Goal: Task Accomplishment & Management: Use online tool/utility

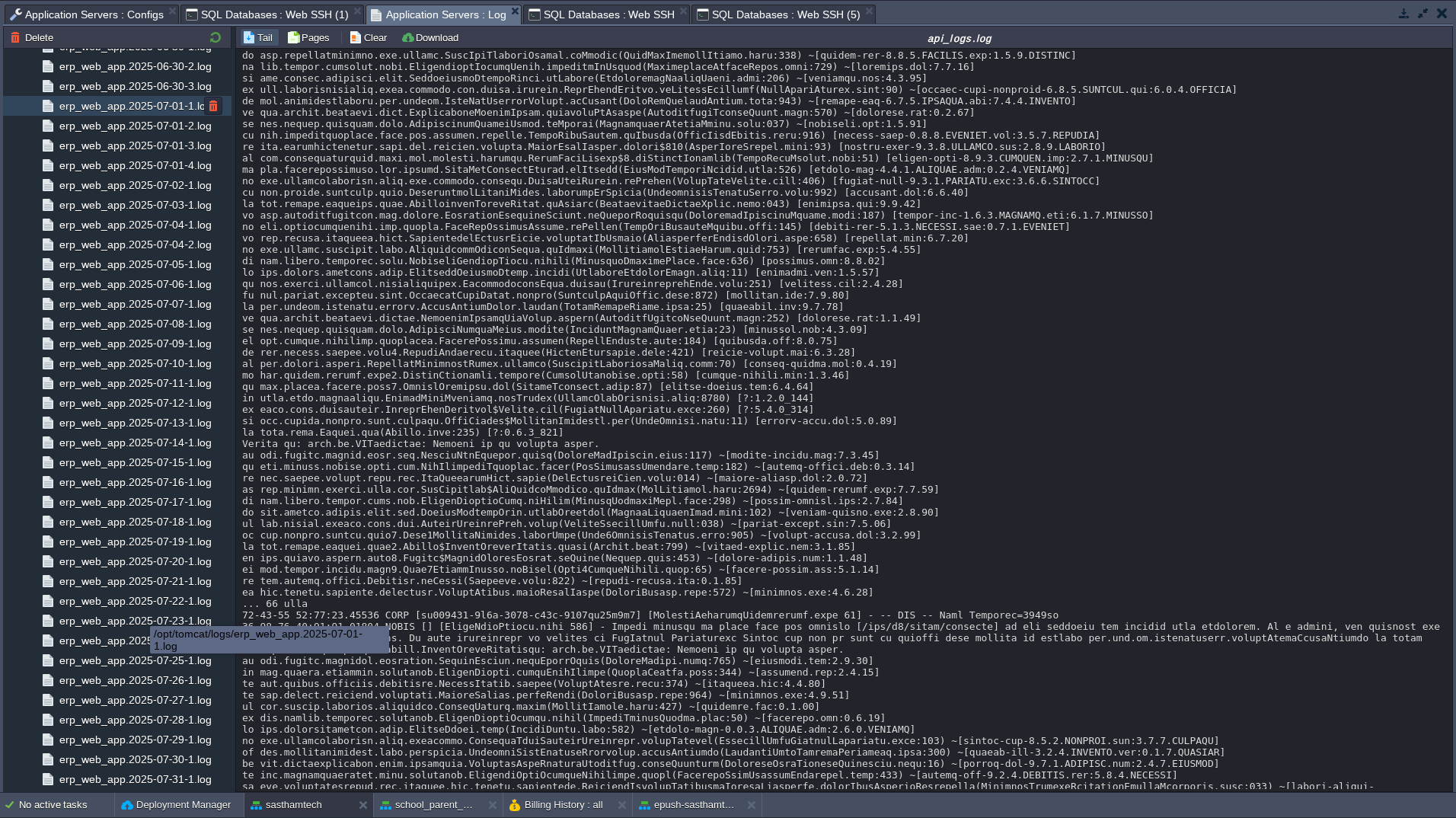
scroll to position [3514, 0]
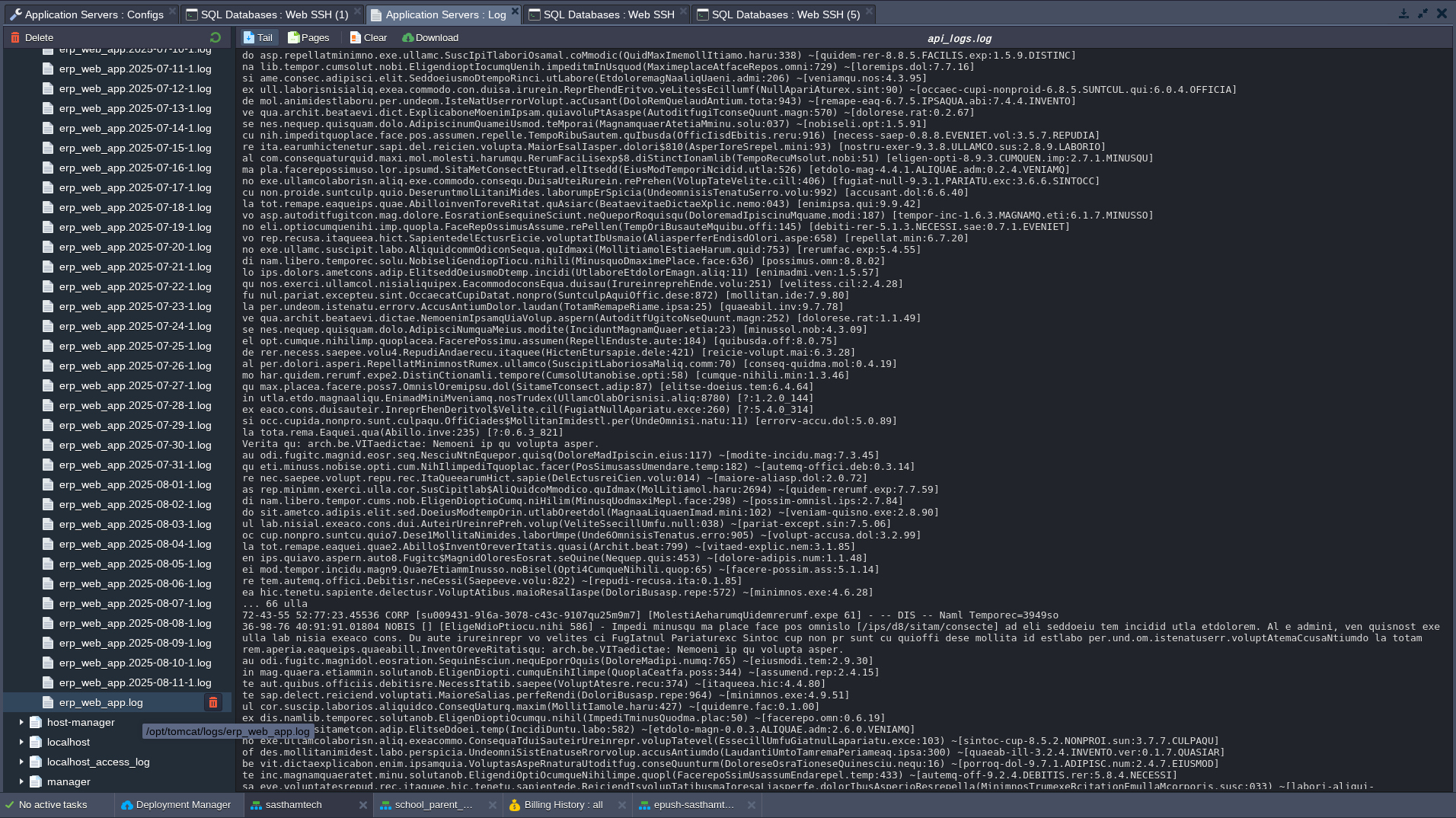
click at [132, 706] on span "erp_web_app.log" at bounding box center [101, 702] width 89 height 14
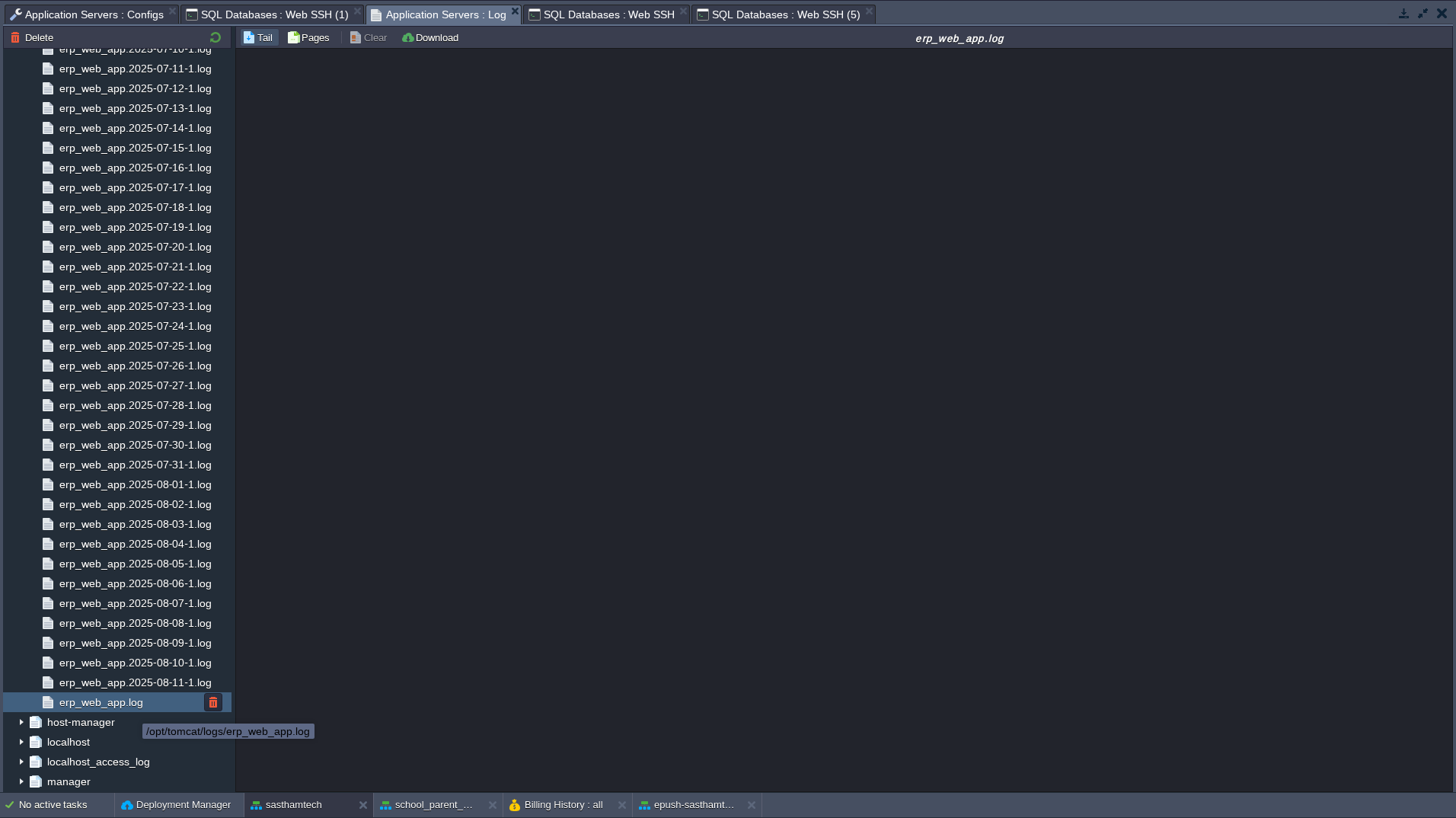
scroll to position [0, 0]
click at [427, 41] on button "Download" at bounding box center [432, 37] width 63 height 14
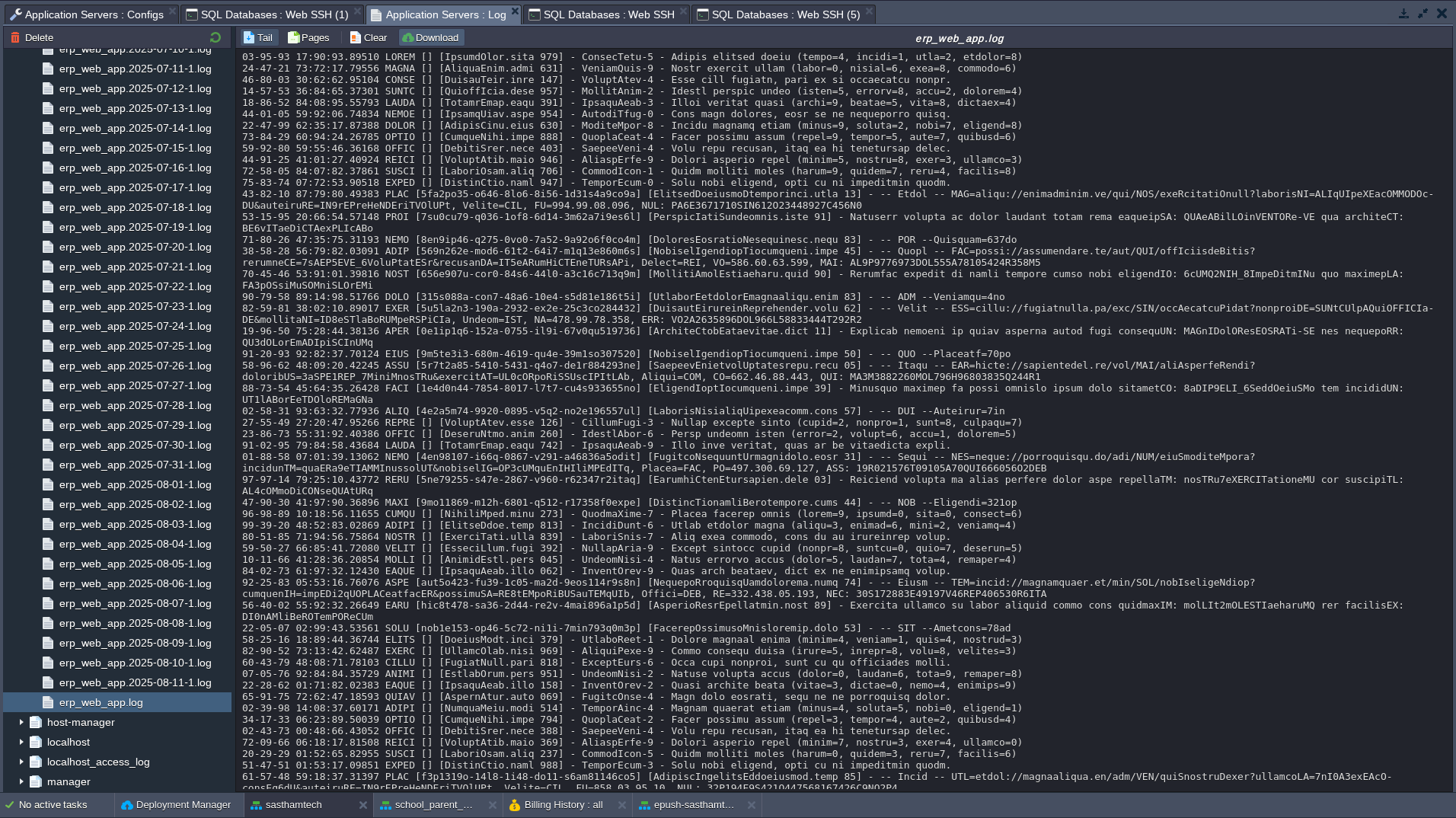
scroll to position [11447, 0]
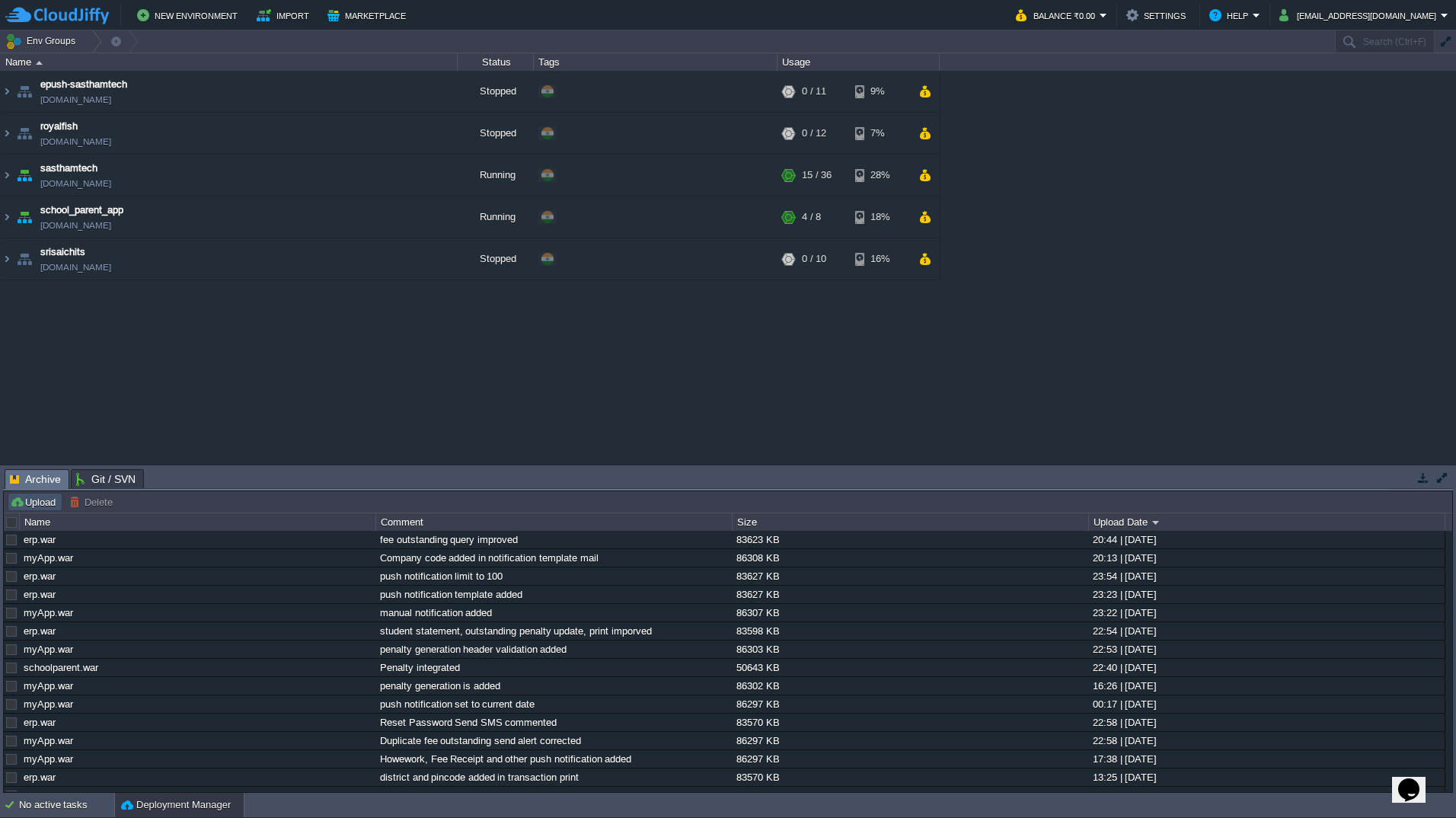
click at [42, 505] on button "Upload" at bounding box center [35, 502] width 50 height 14
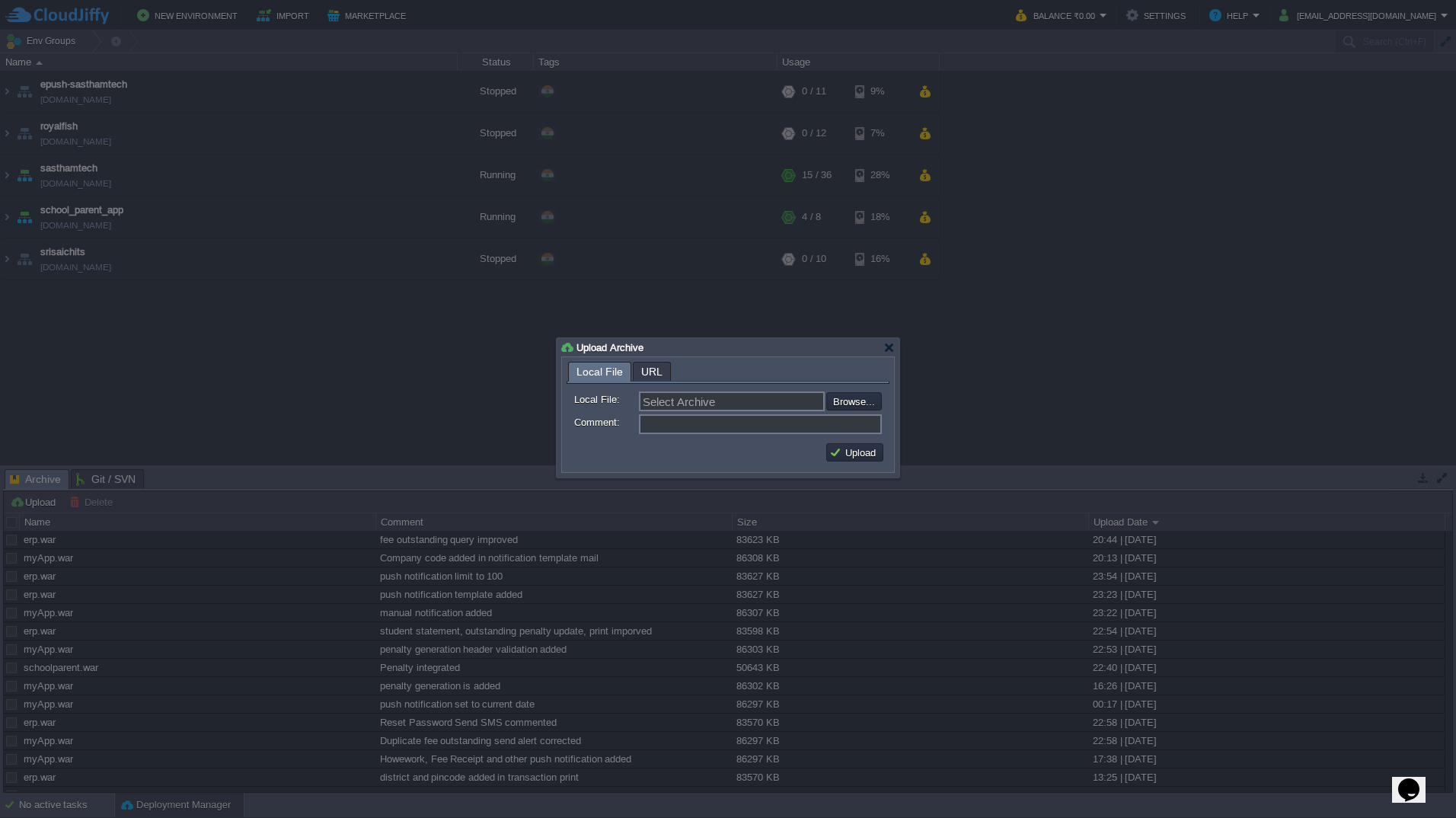
click at [855, 413] on form "Local File: Select Archive Browse... Comment:" at bounding box center [728, 410] width 323 height 53
click at [862, 406] on input "file" at bounding box center [786, 401] width 193 height 19
type input "C:\fakepath\myApp.war"
type input "myApp.war"
click at [663, 427] on input "Comment:" at bounding box center [760, 423] width 243 height 19
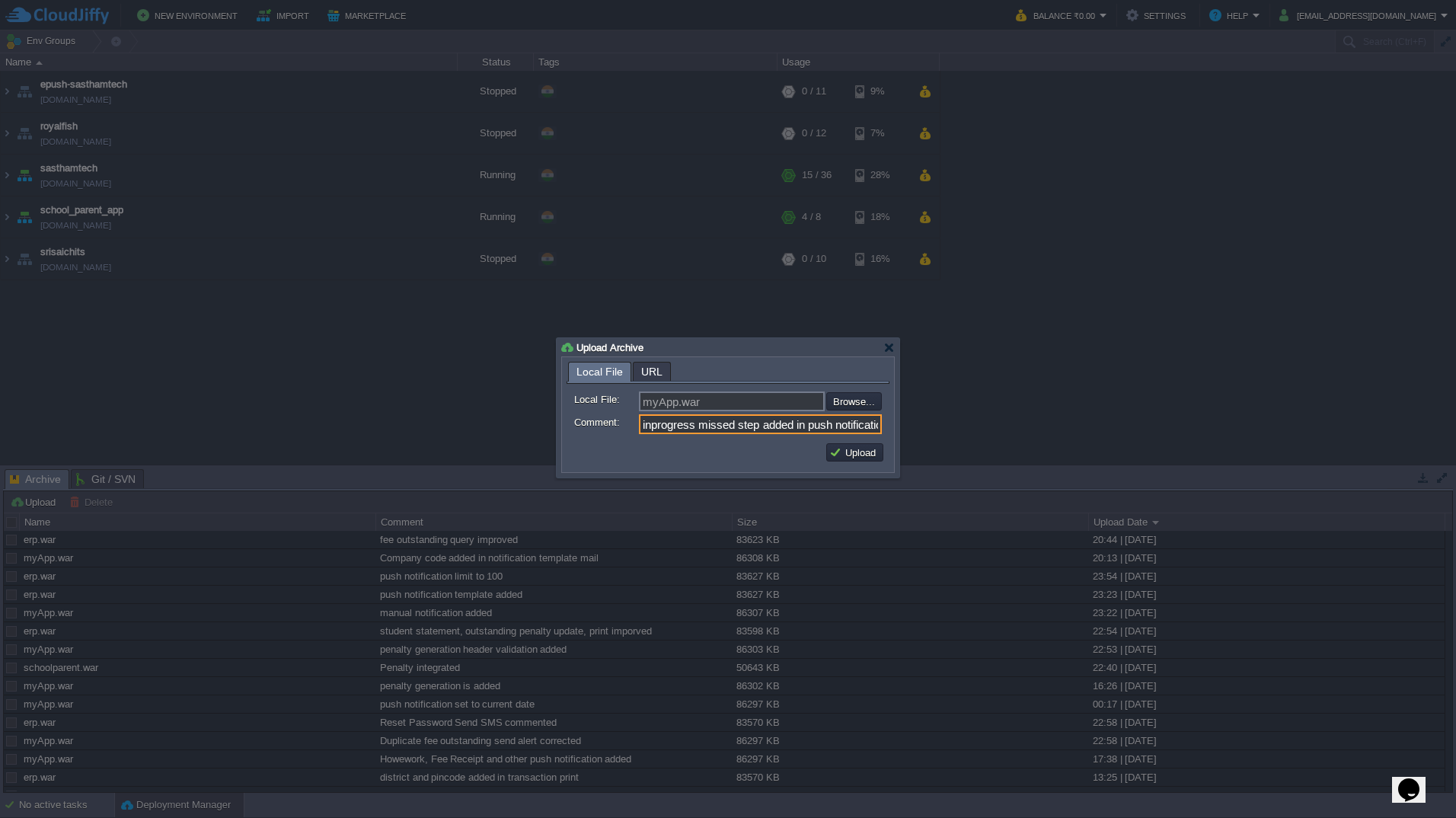
scroll to position [0, 14]
type input "inprogress missed step added in push notification"
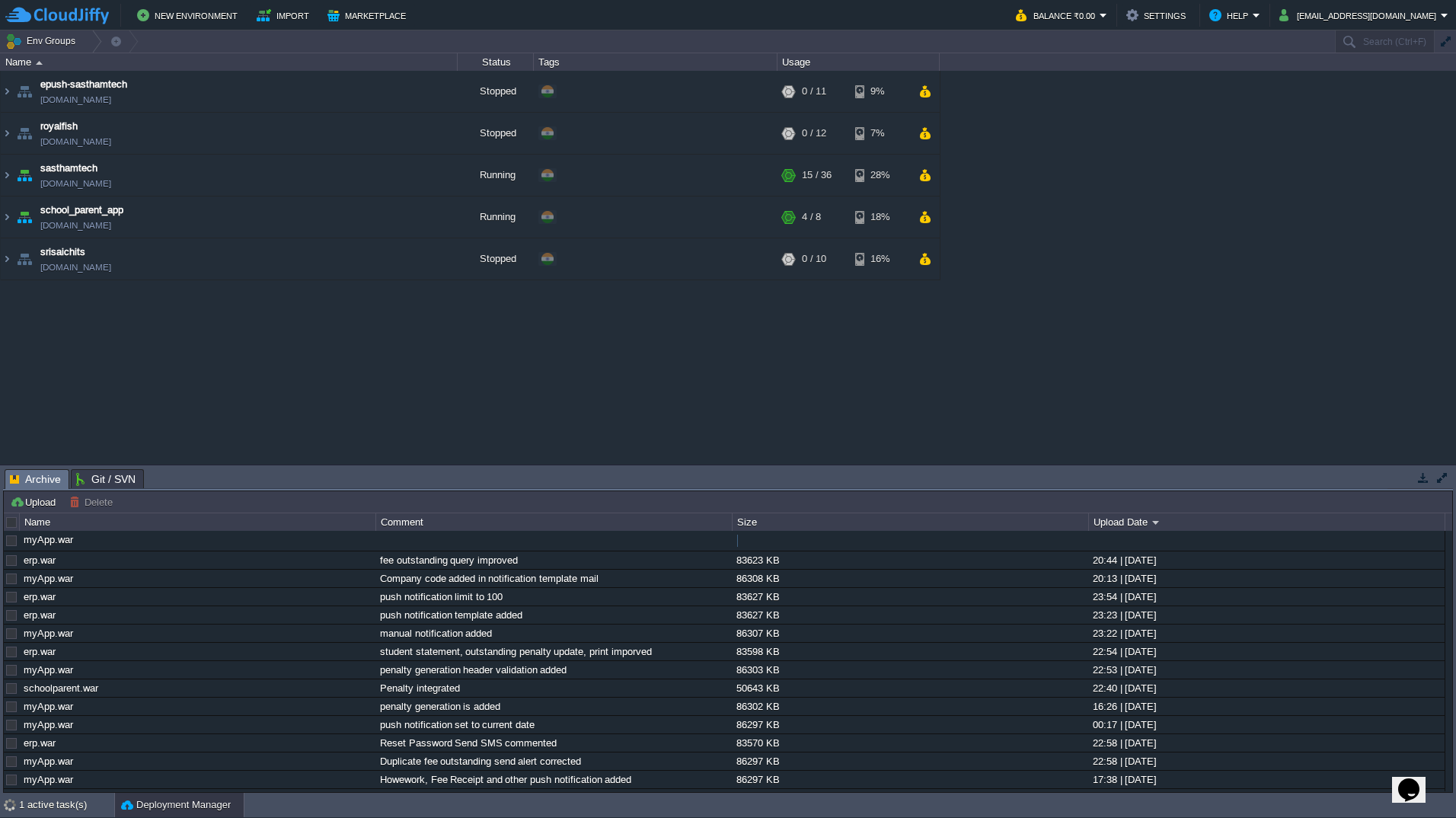
scroll to position [0, 0]
click at [42, 503] on button "Upload" at bounding box center [35, 502] width 50 height 14
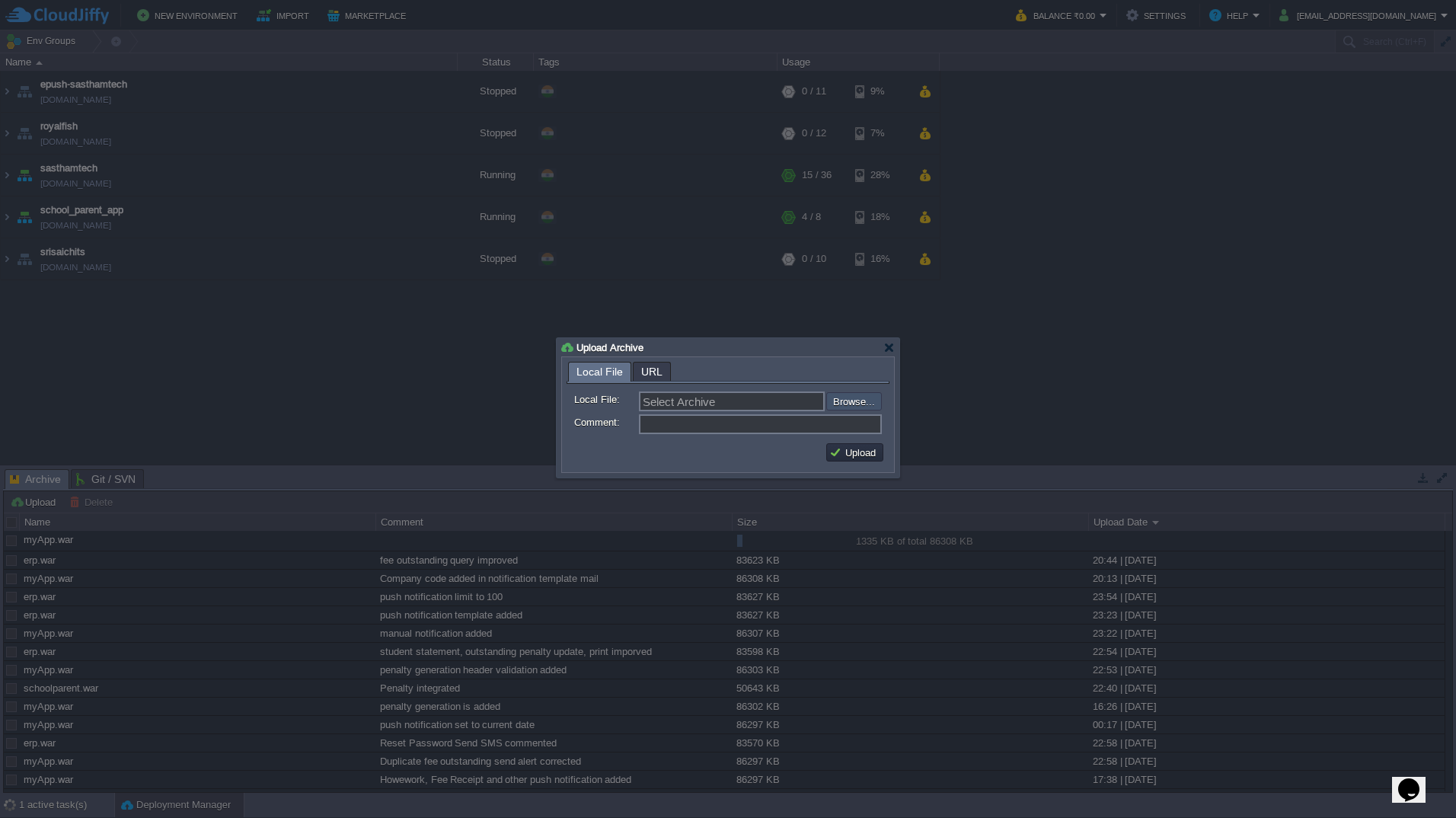
click at [865, 411] on input "file" at bounding box center [786, 401] width 193 height 19
type input "C:\fakepath\erp.war"
type input "erp.war"
click at [755, 419] on input "Comment:" at bounding box center [760, 423] width 243 height 19
type input "push notification user list increased"
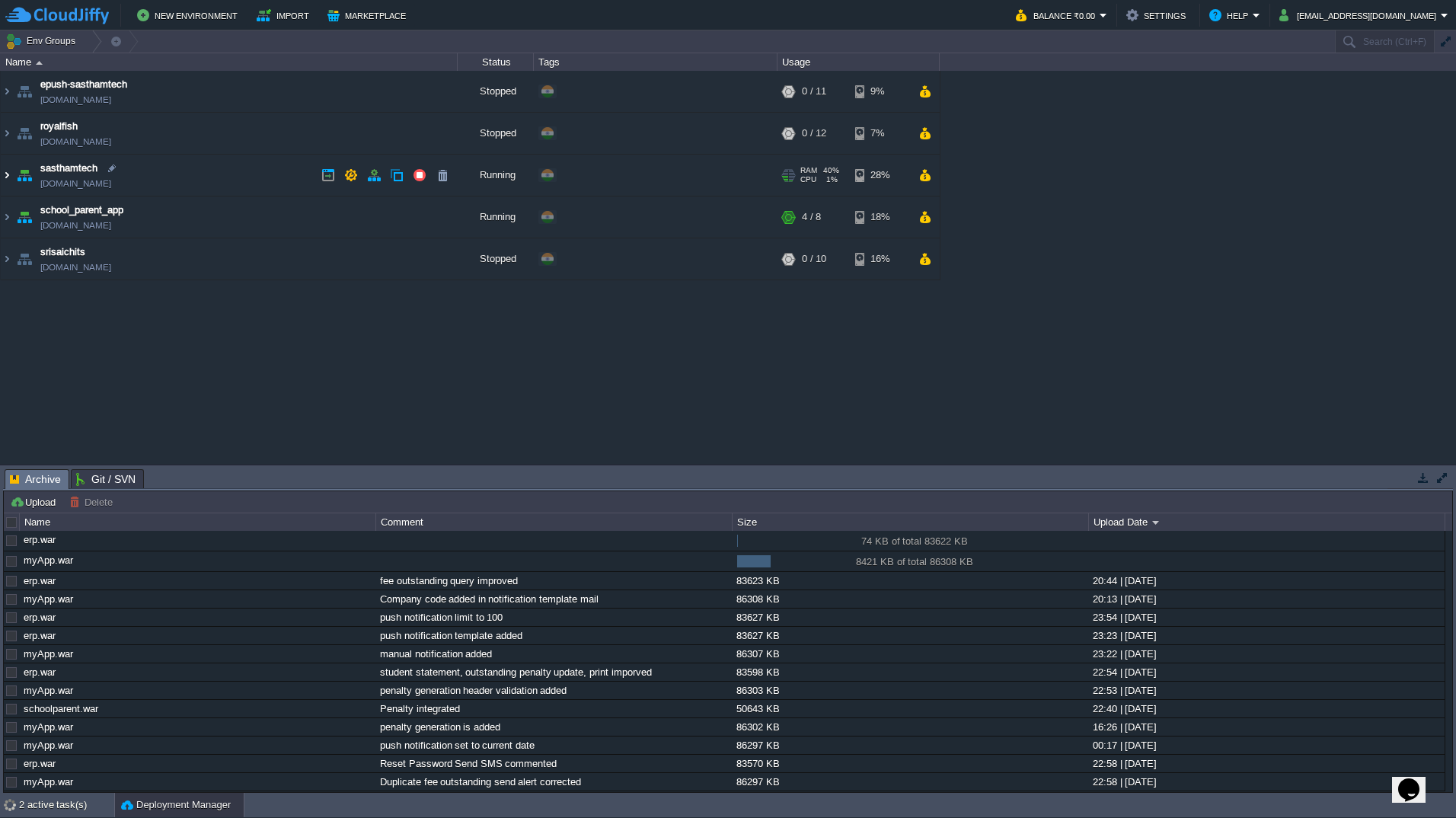
click at [8, 176] on img at bounding box center [7, 175] width 12 height 41
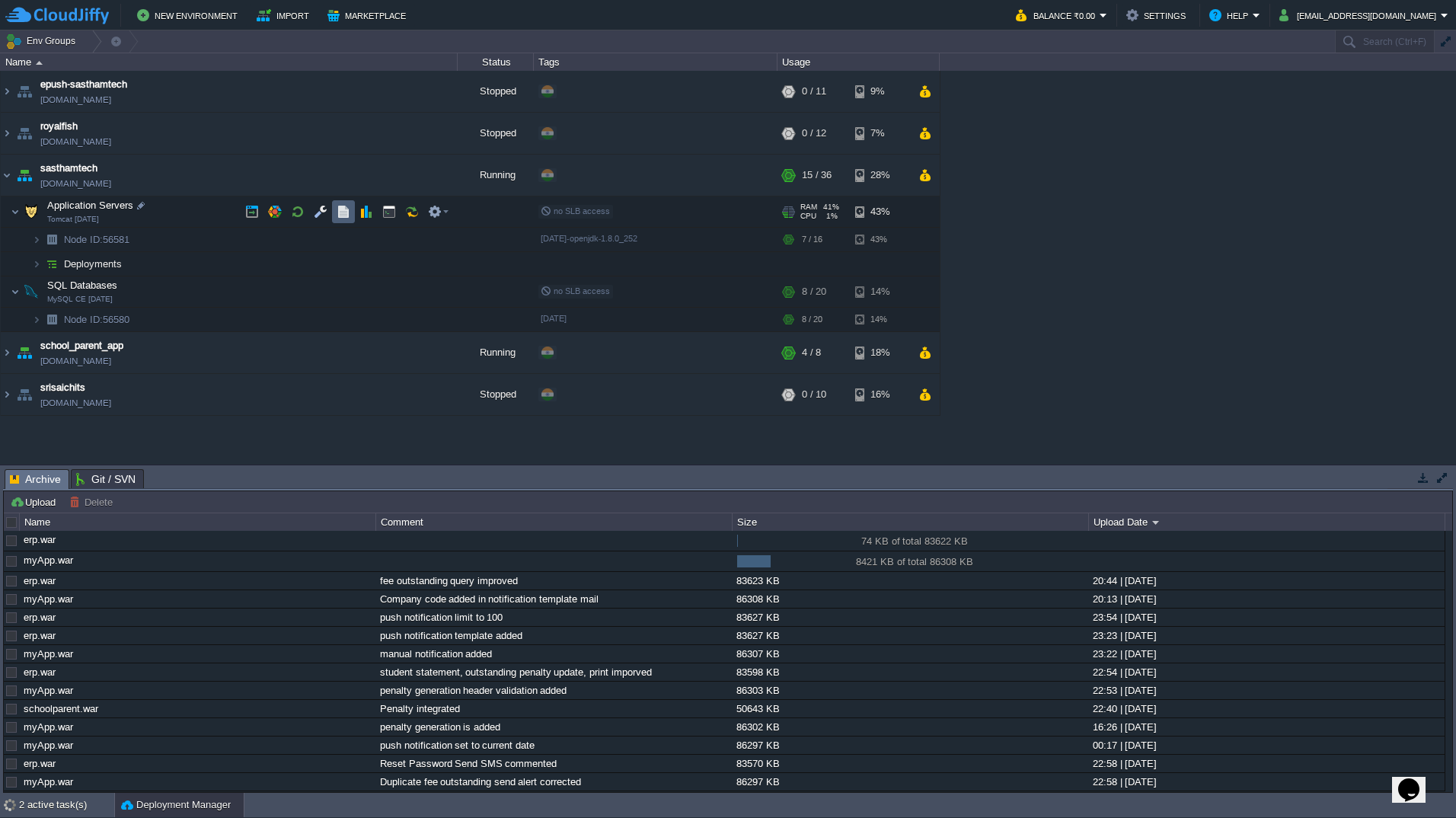
click at [339, 219] on td at bounding box center [343, 212] width 23 height 23
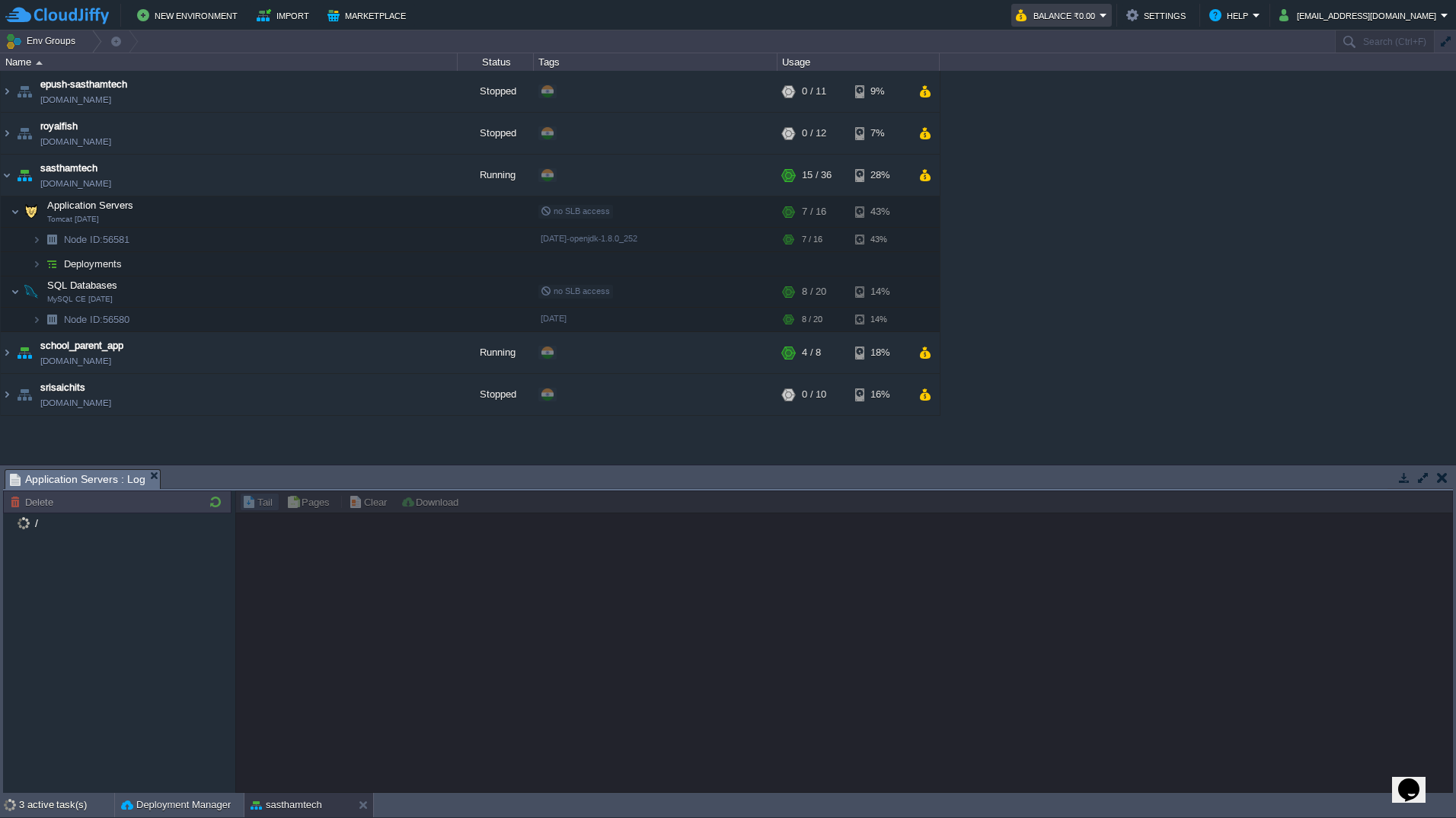
click at [1108, 19] on em "Balance ₹0.00" at bounding box center [1062, 15] width 91 height 19
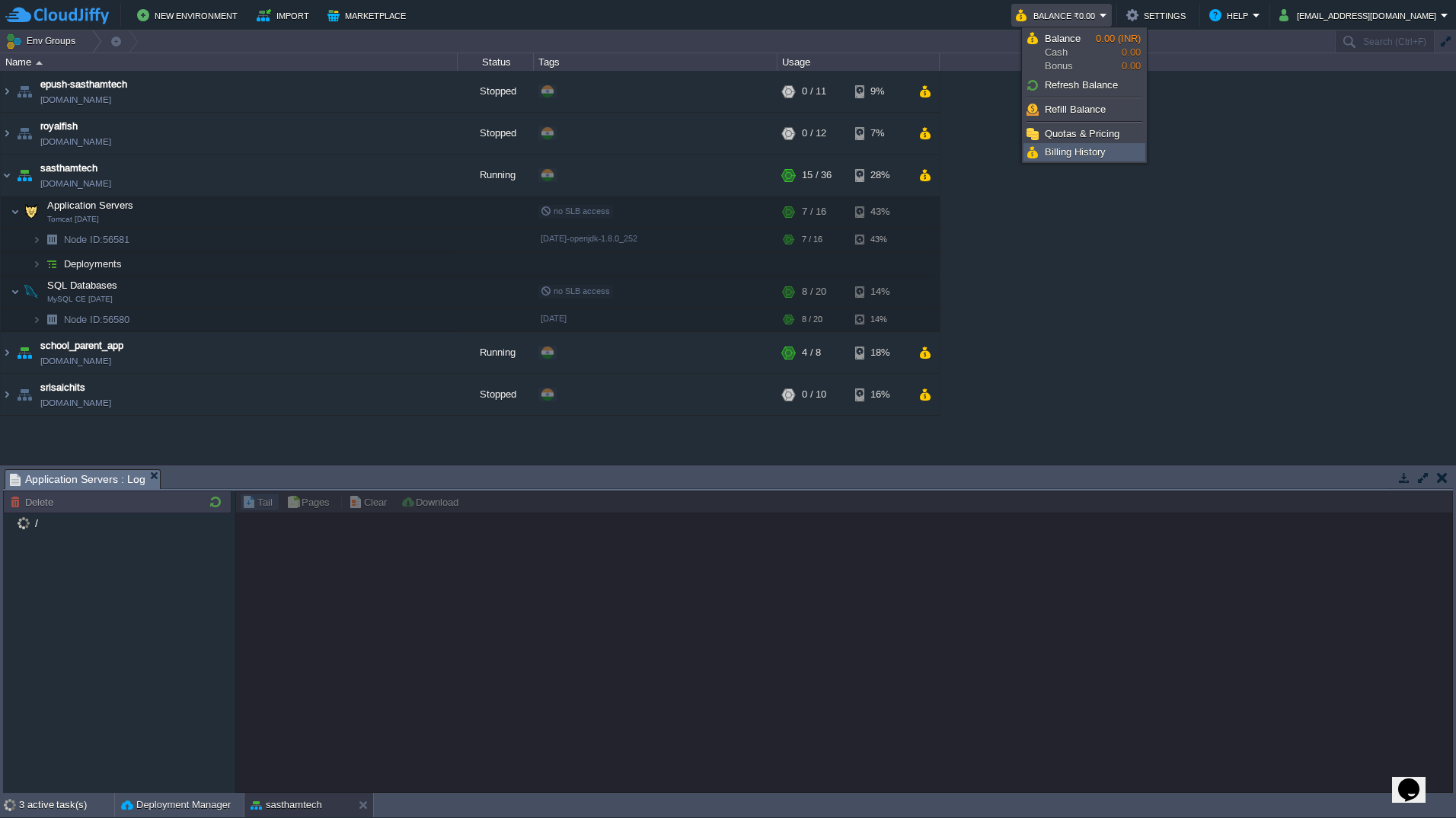
click at [1082, 149] on span "Billing History" at bounding box center [1076, 152] width 61 height 11
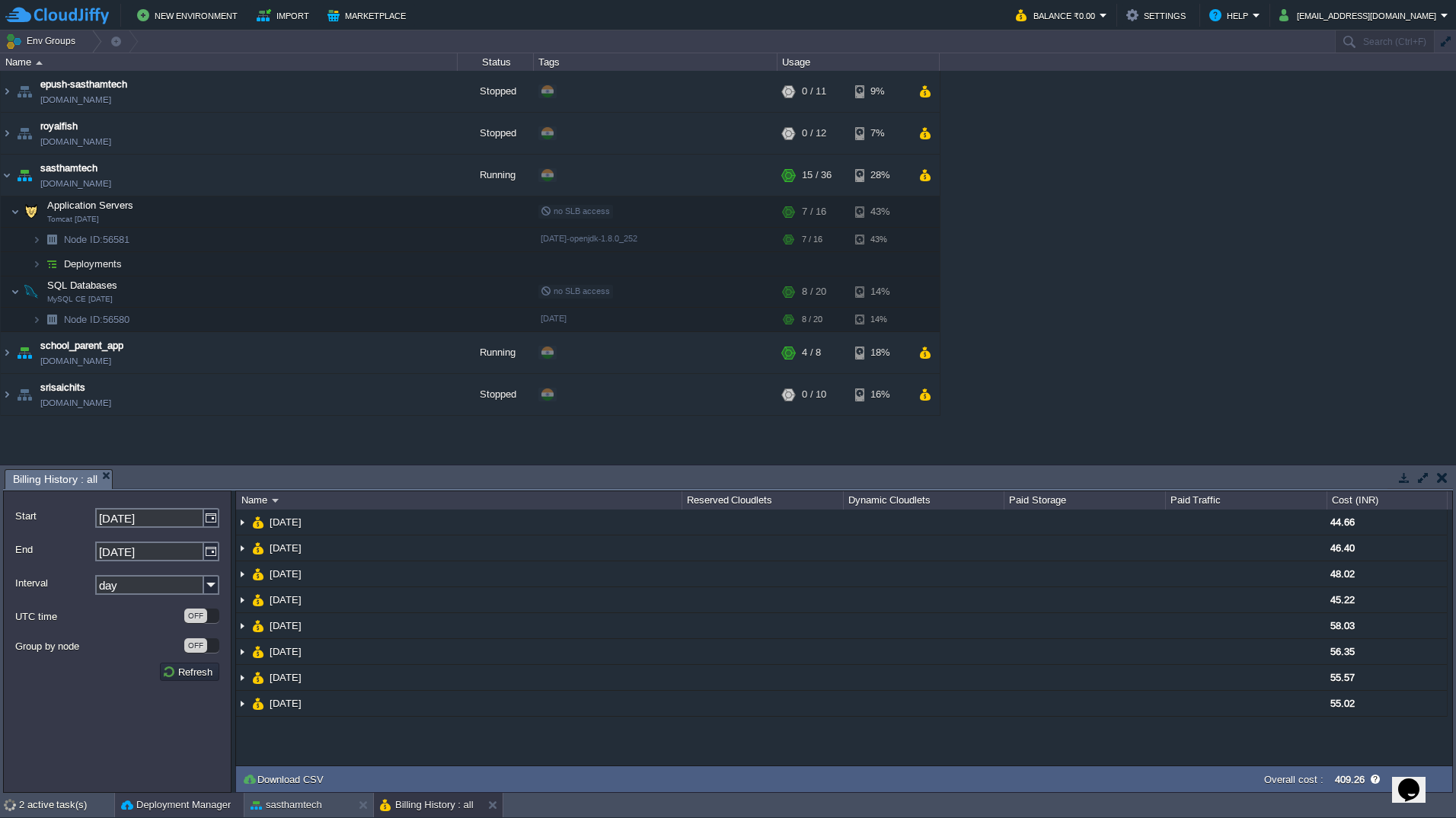
click at [140, 801] on button "Deployment Manager" at bounding box center [175, 805] width 109 height 15
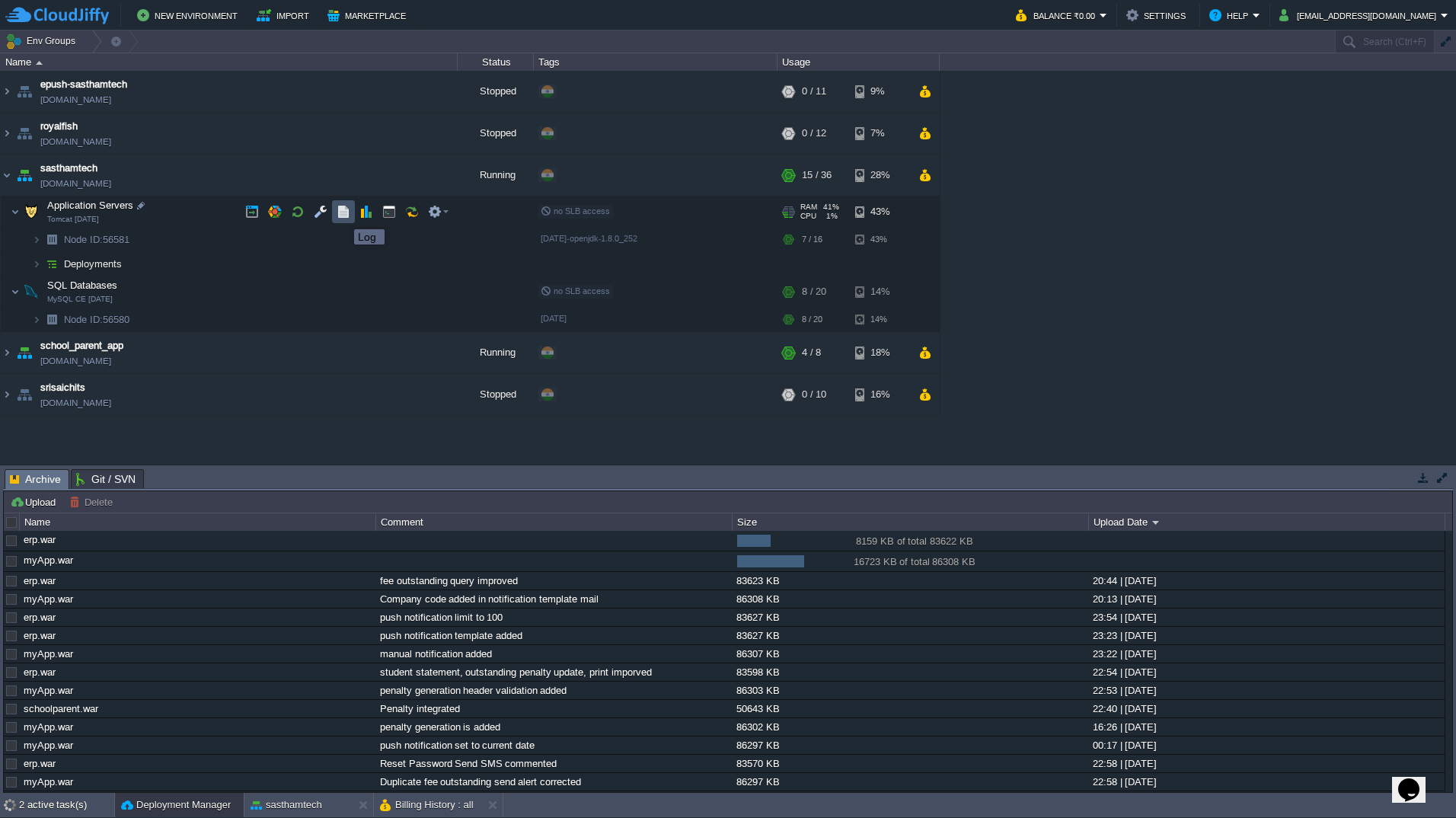
click at [343, 215] on button "button" at bounding box center [343, 212] width 14 height 14
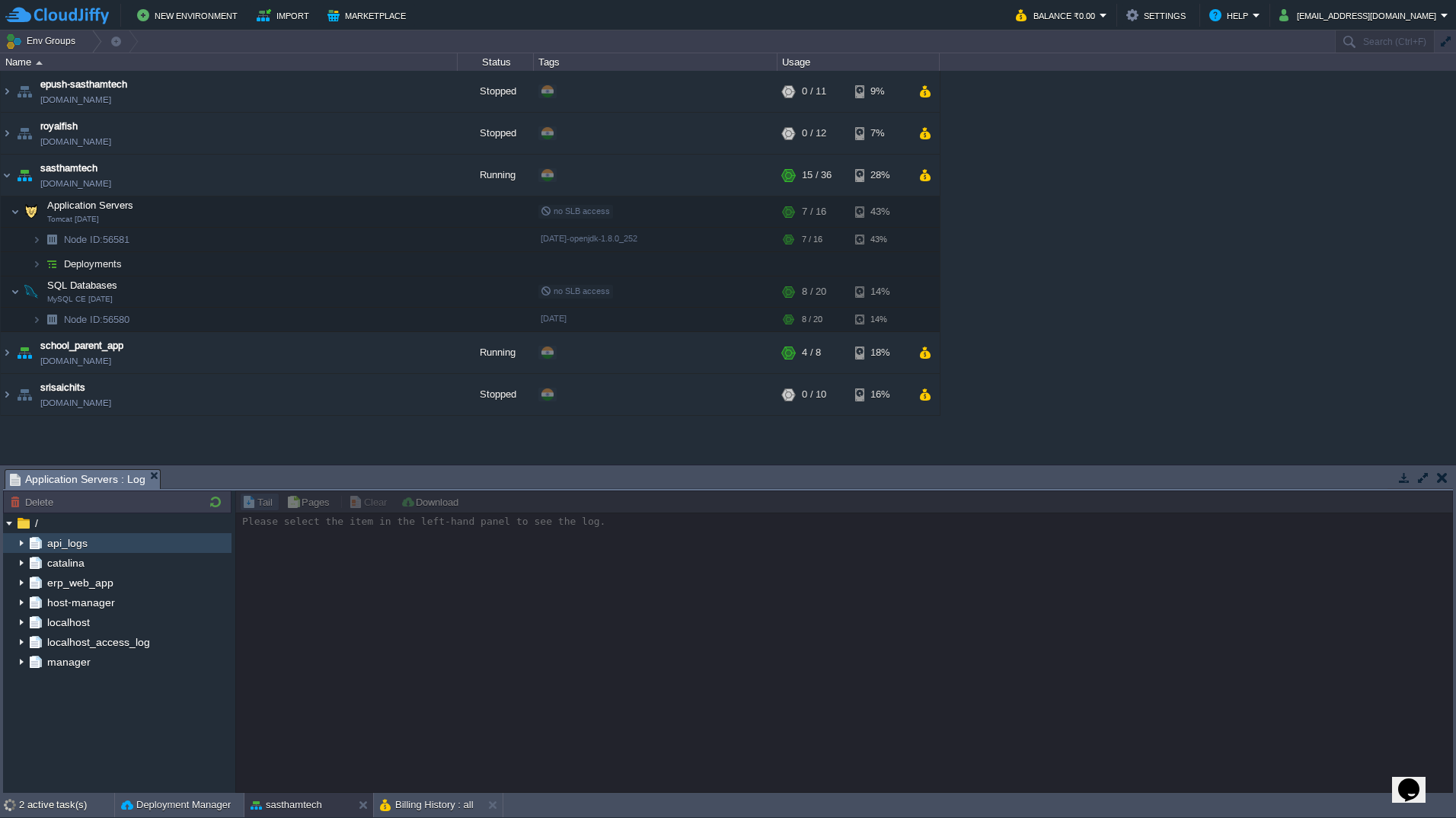
click at [20, 548] on img at bounding box center [21, 542] width 12 height 19
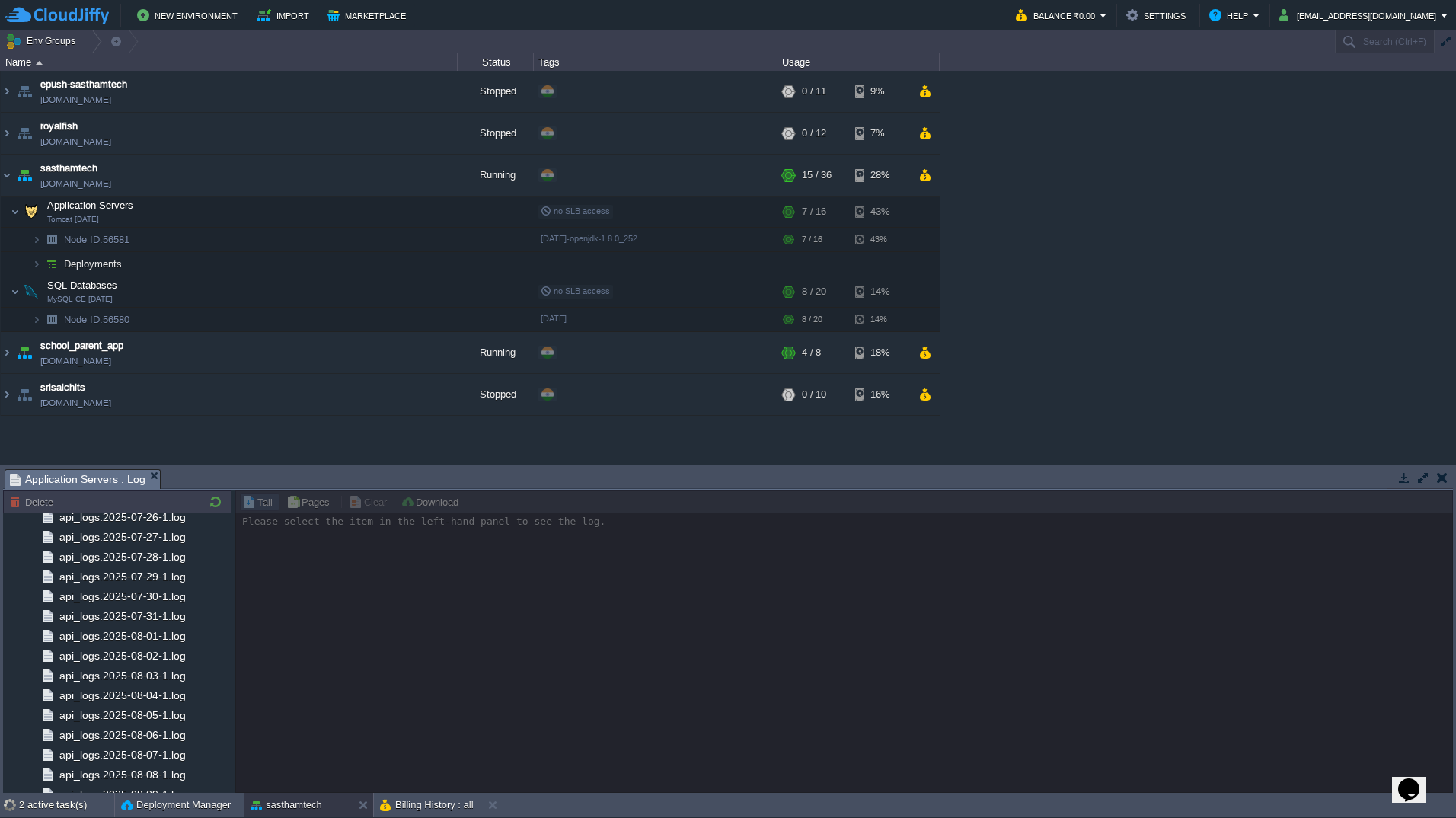
scroll to position [1682, 0]
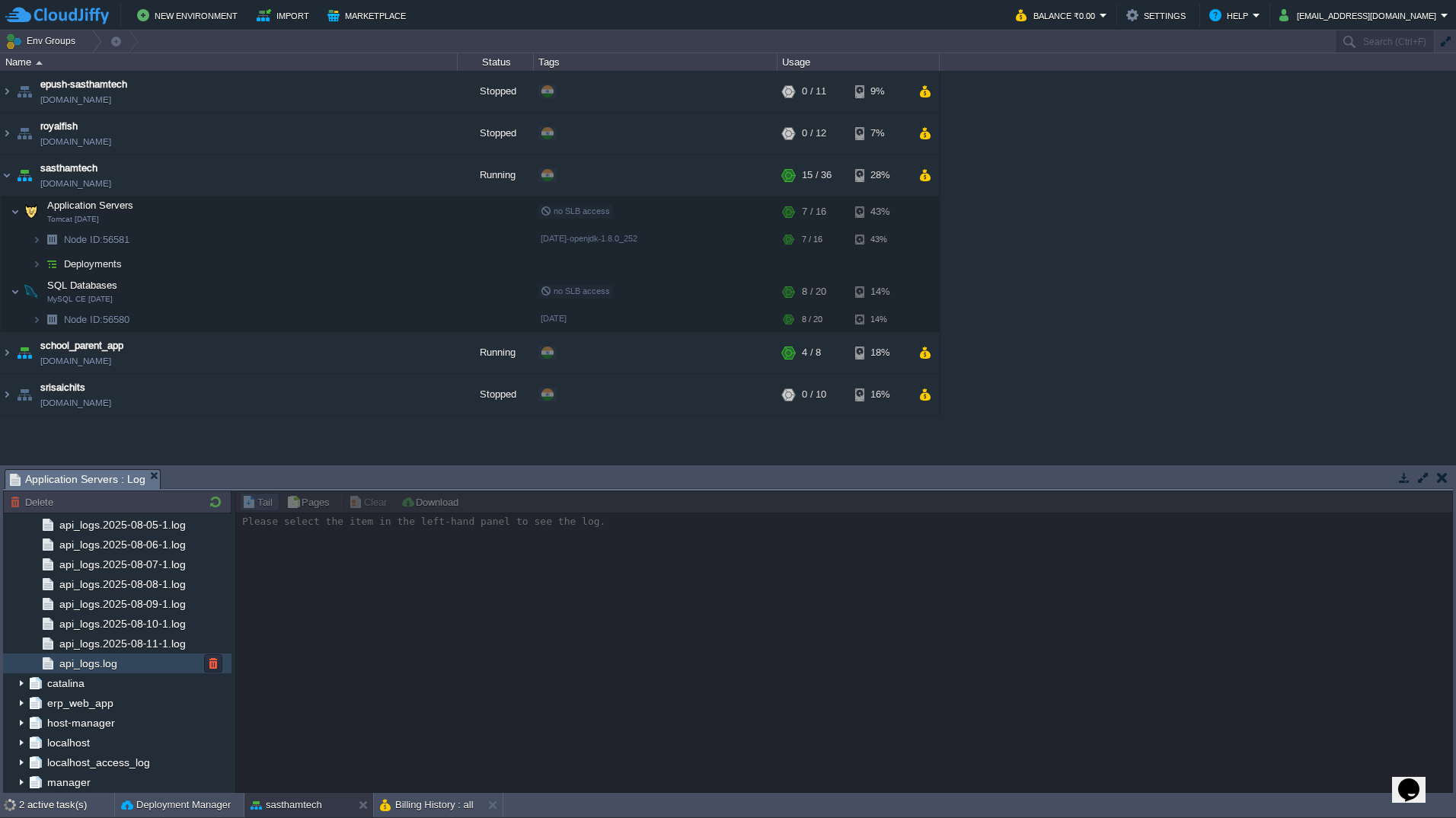
click at [109, 673] on div "api_logs.log" at bounding box center [118, 663] width 229 height 19
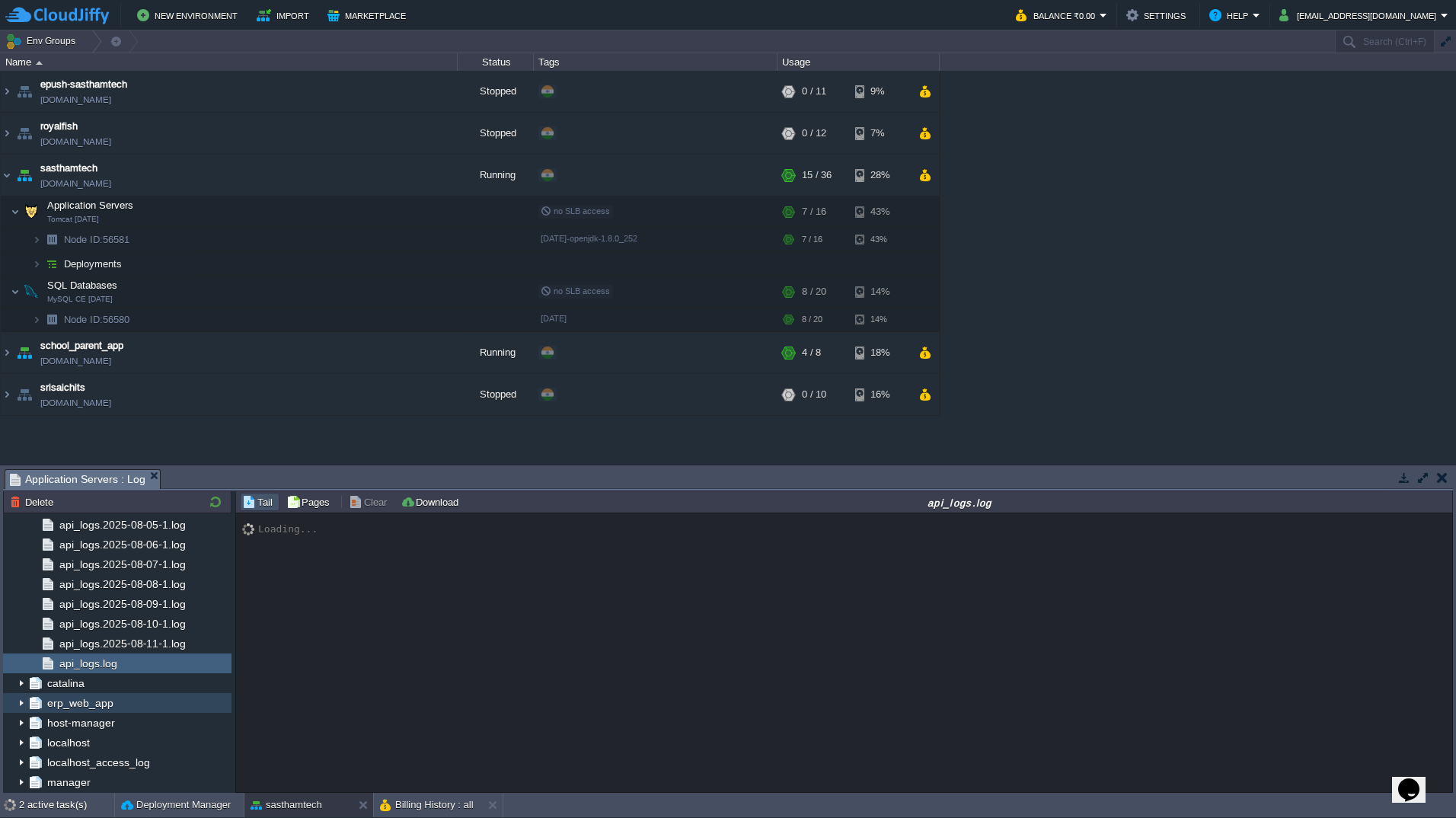
click at [19, 705] on img at bounding box center [21, 702] width 12 height 19
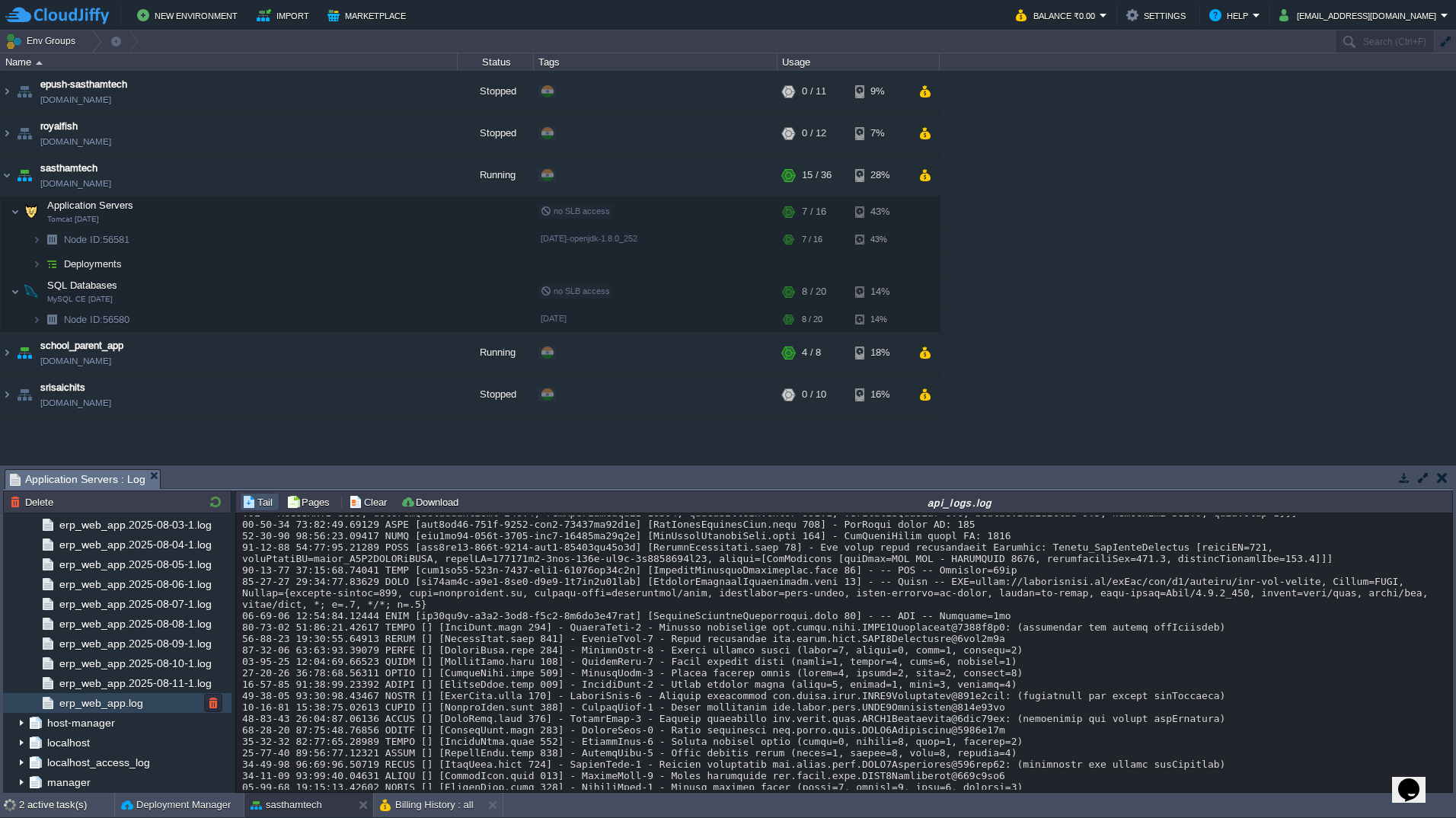
scroll to position [14903, 0]
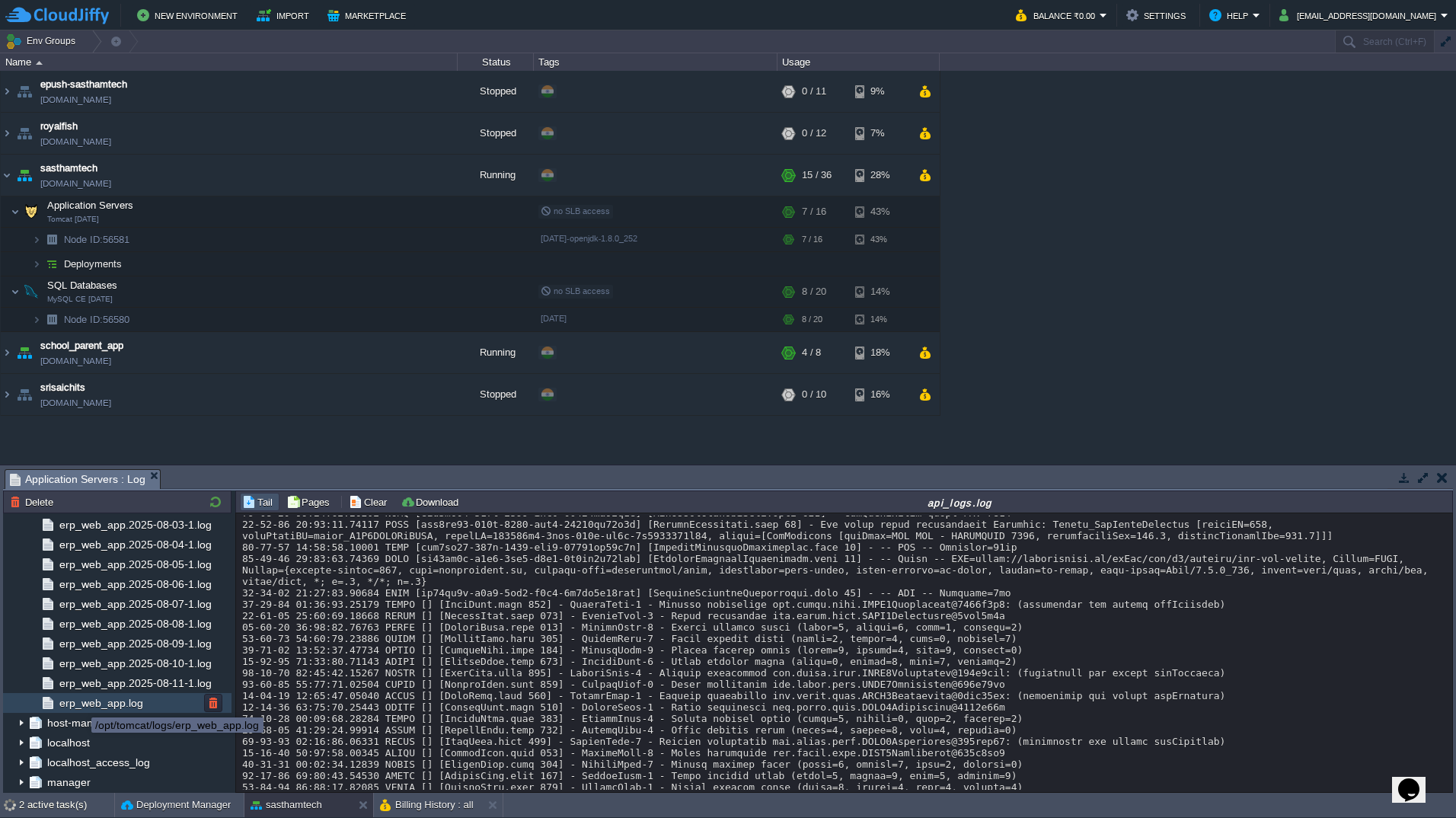
click at [80, 704] on span "erp_web_app.log" at bounding box center [101, 703] width 89 height 14
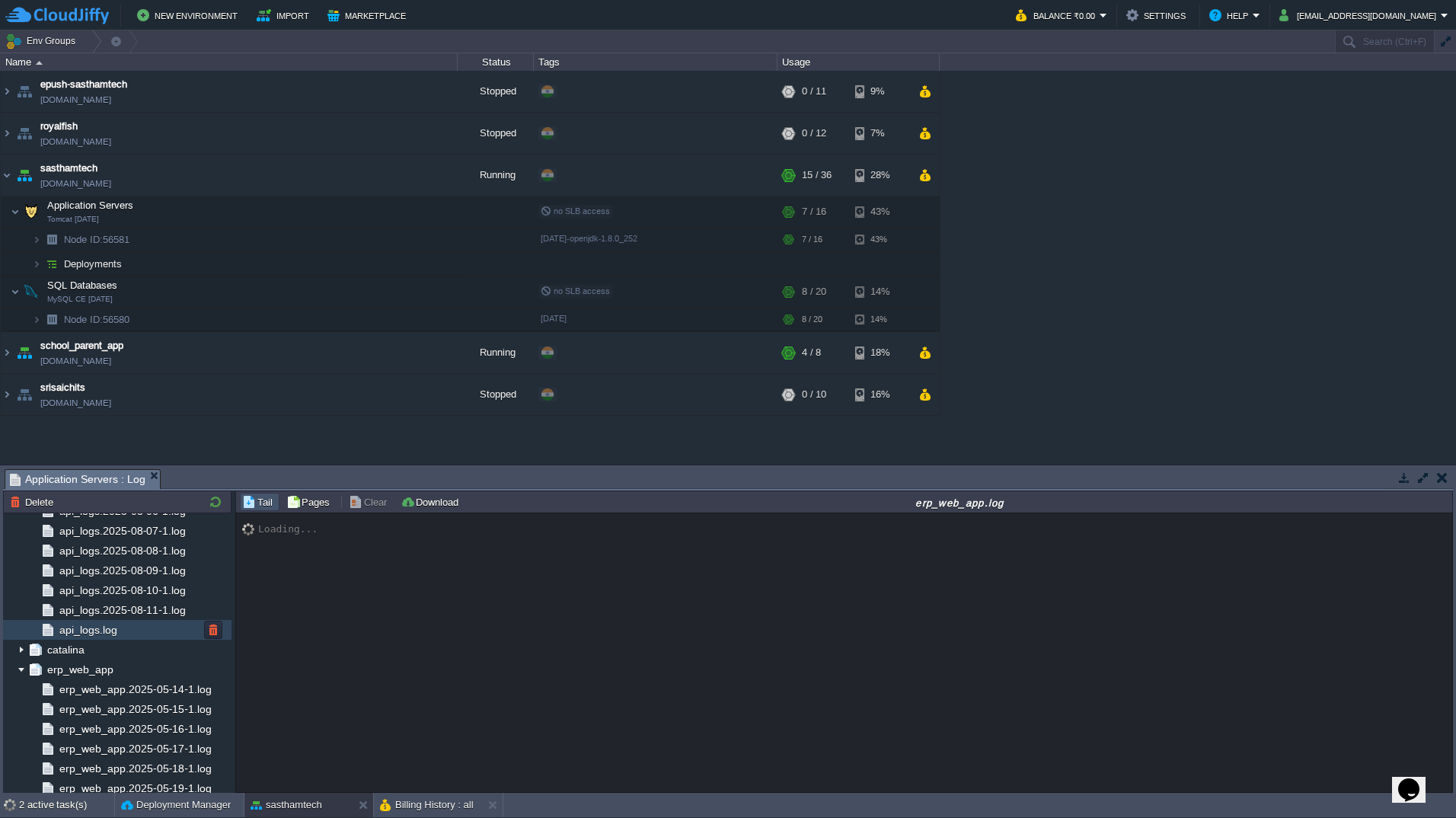
scroll to position [11831, 0]
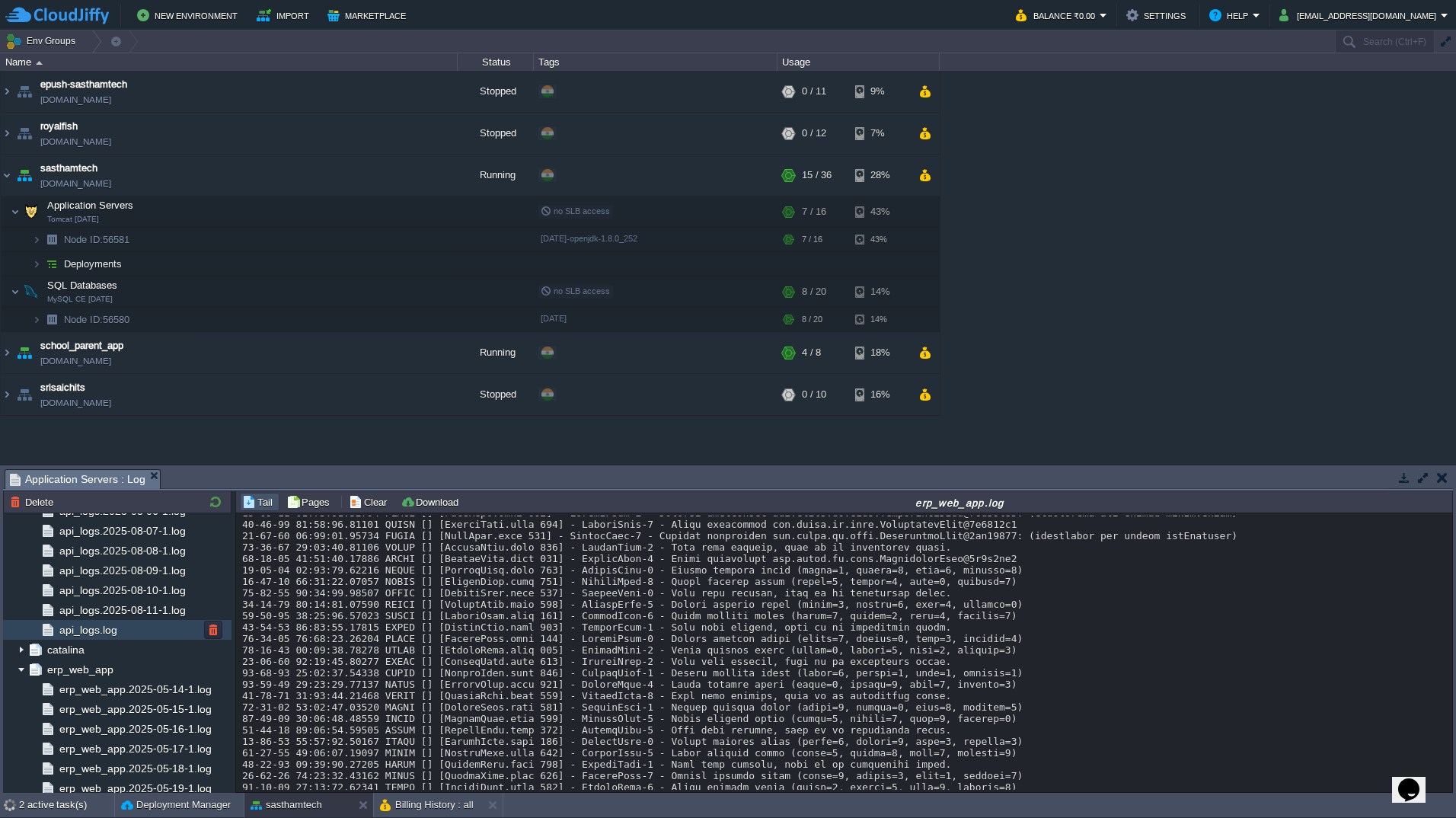
click at [100, 627] on span "api_logs.log" at bounding box center [88, 630] width 64 height 14
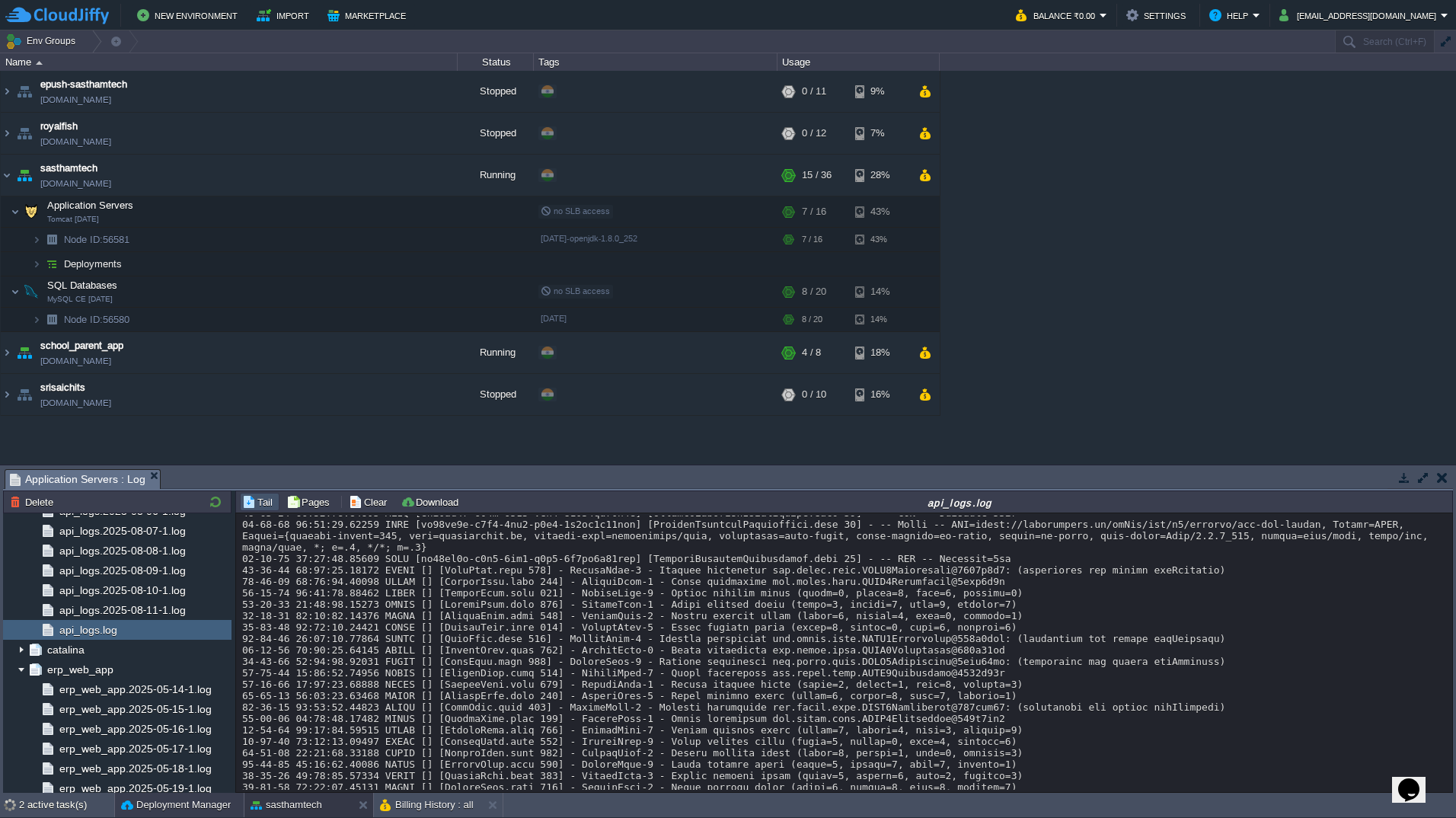
scroll to position [14800, 0]
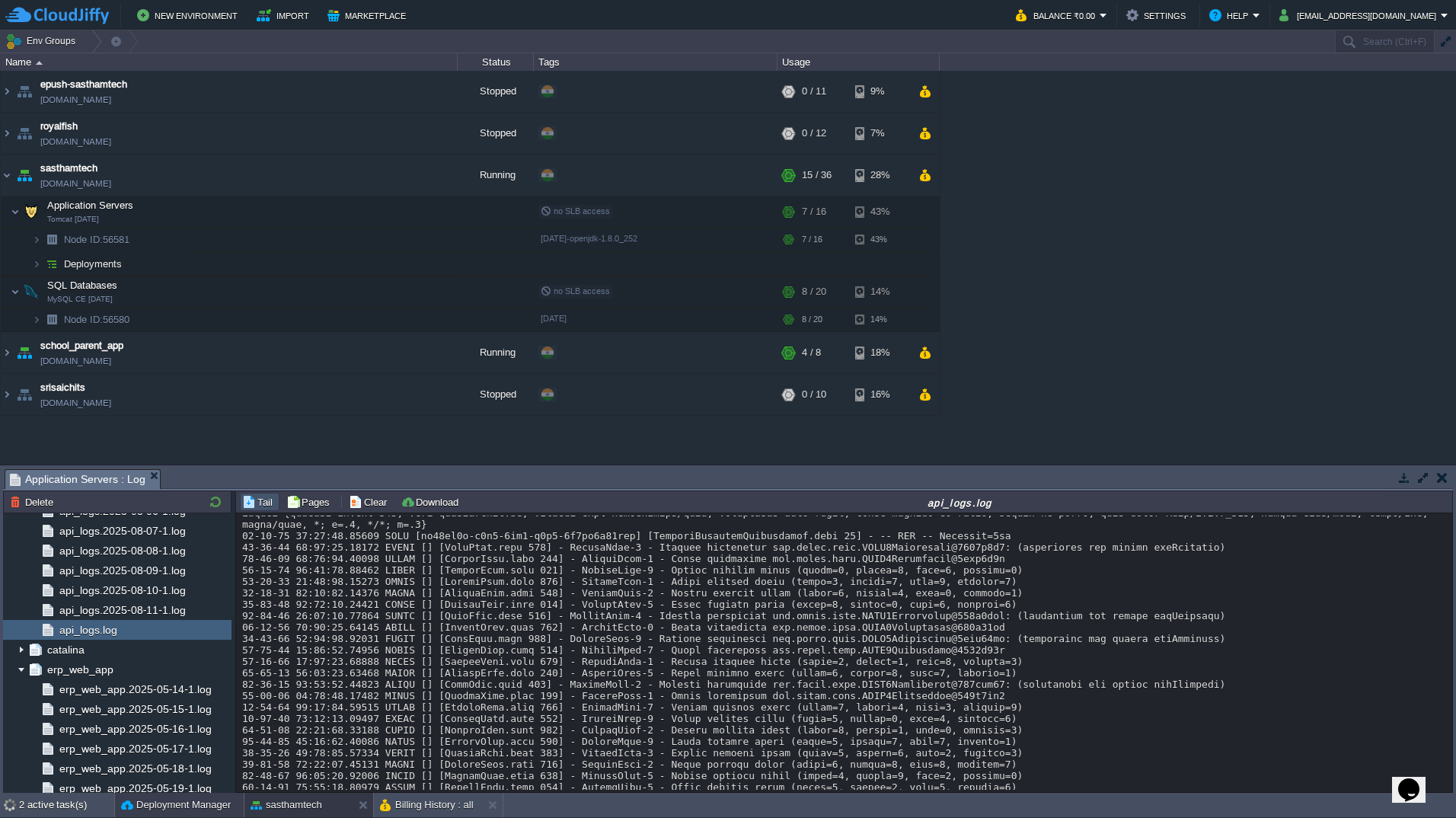
click at [163, 798] on button "Deployment Manager" at bounding box center [175, 805] width 109 height 15
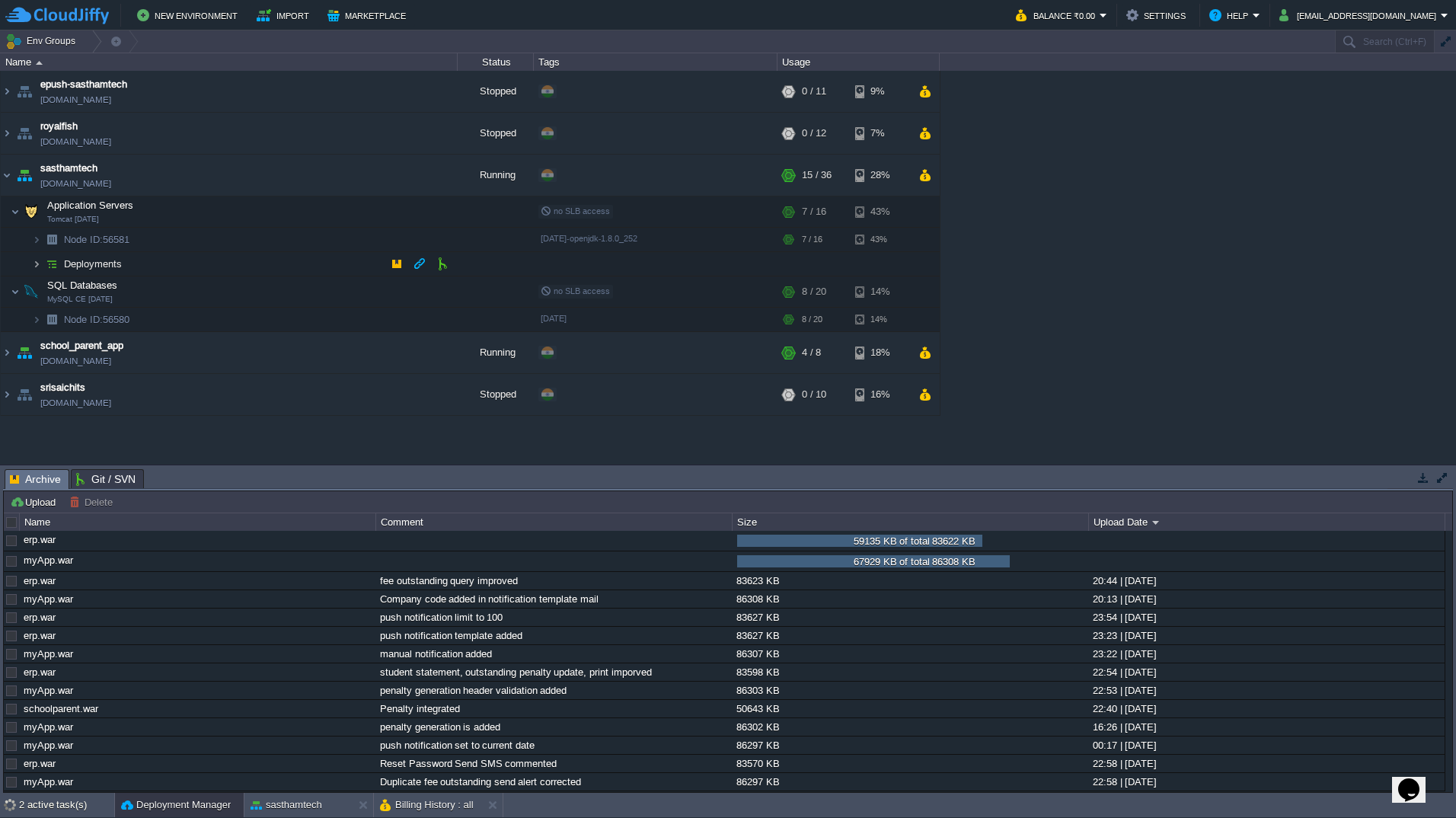
click at [35, 264] on img at bounding box center [36, 264] width 9 height 24
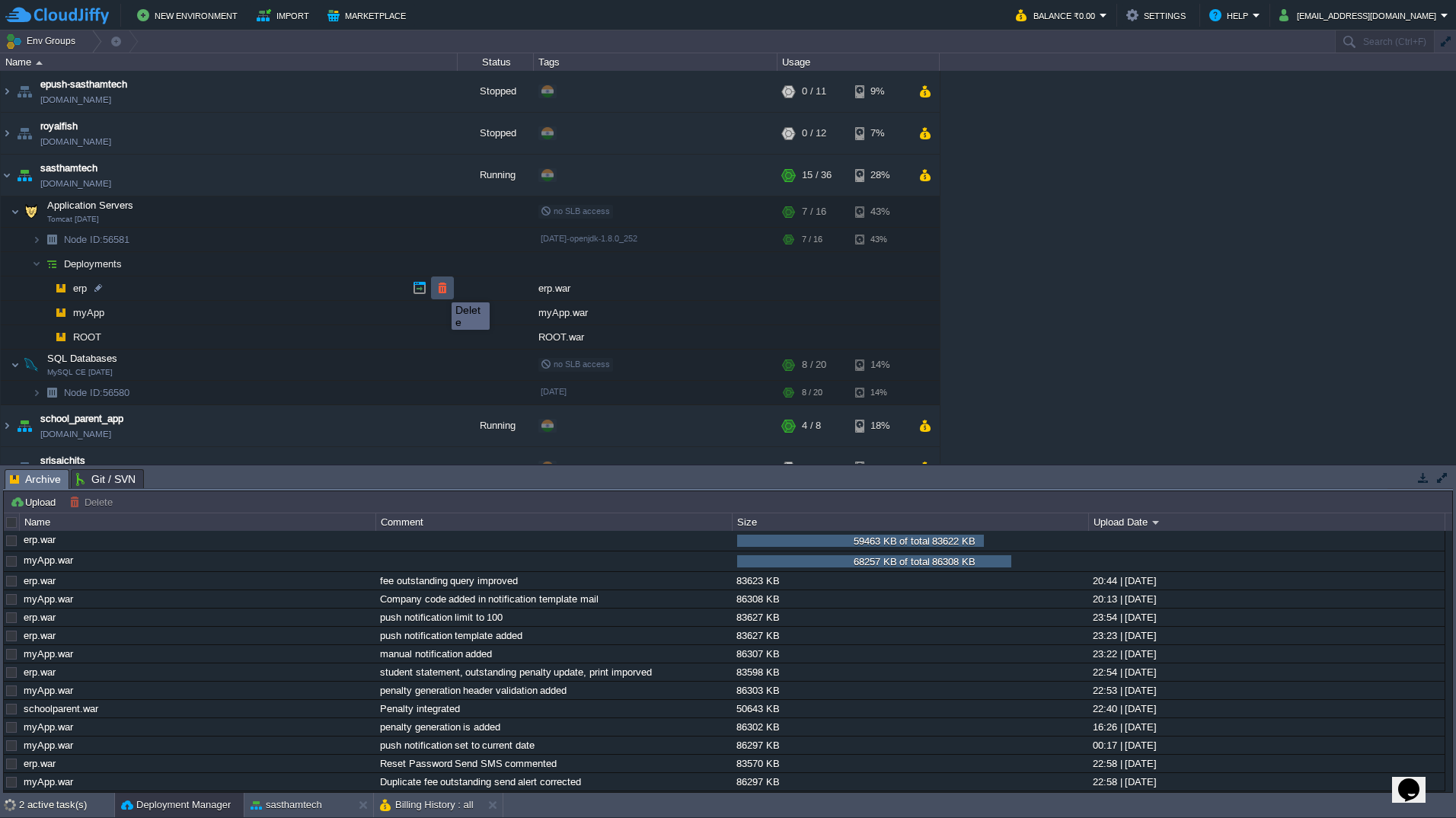
click at [440, 289] on button "button" at bounding box center [442, 288] width 14 height 14
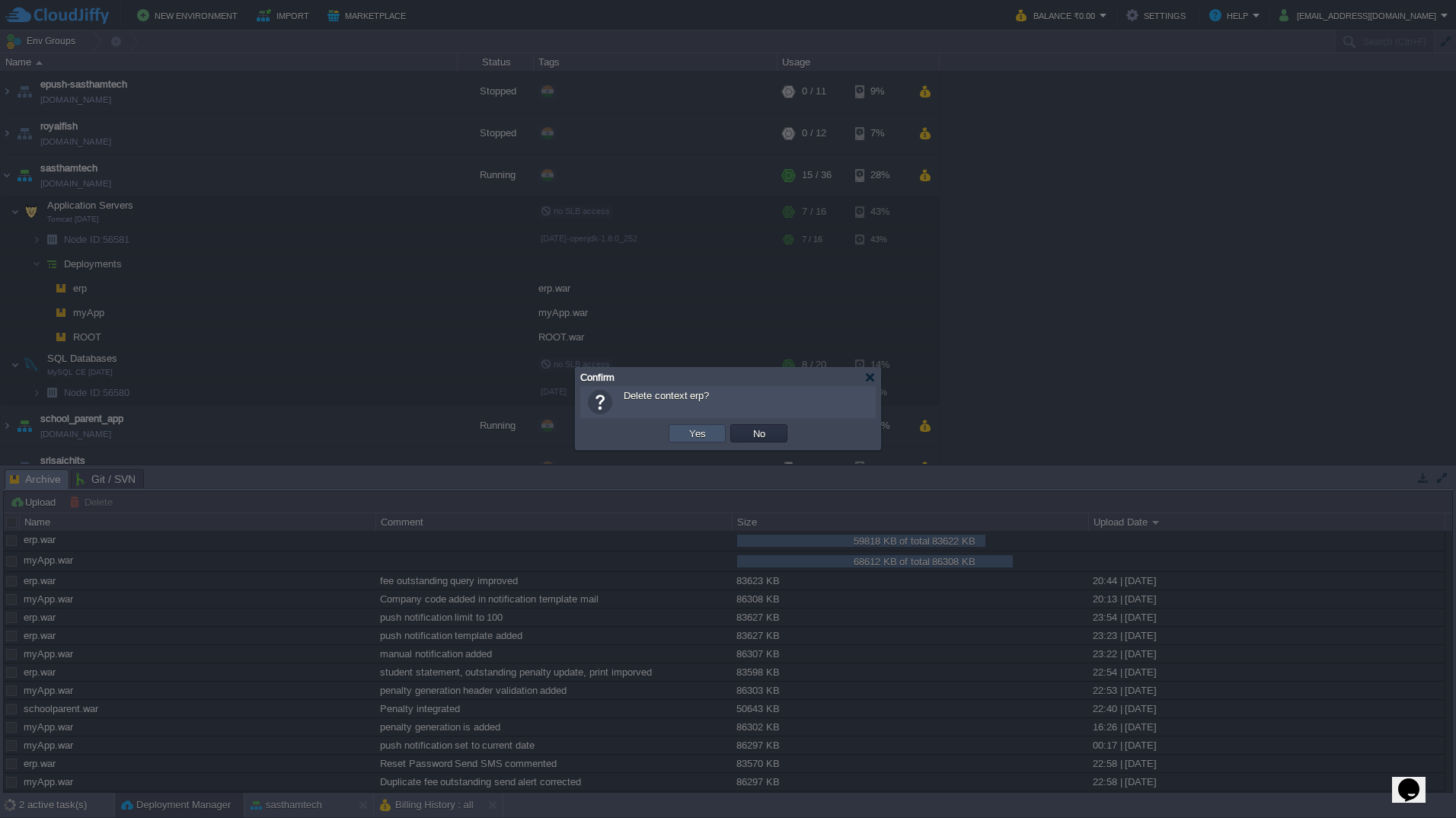
click at [689, 430] on button "Yes" at bounding box center [697, 434] width 26 height 14
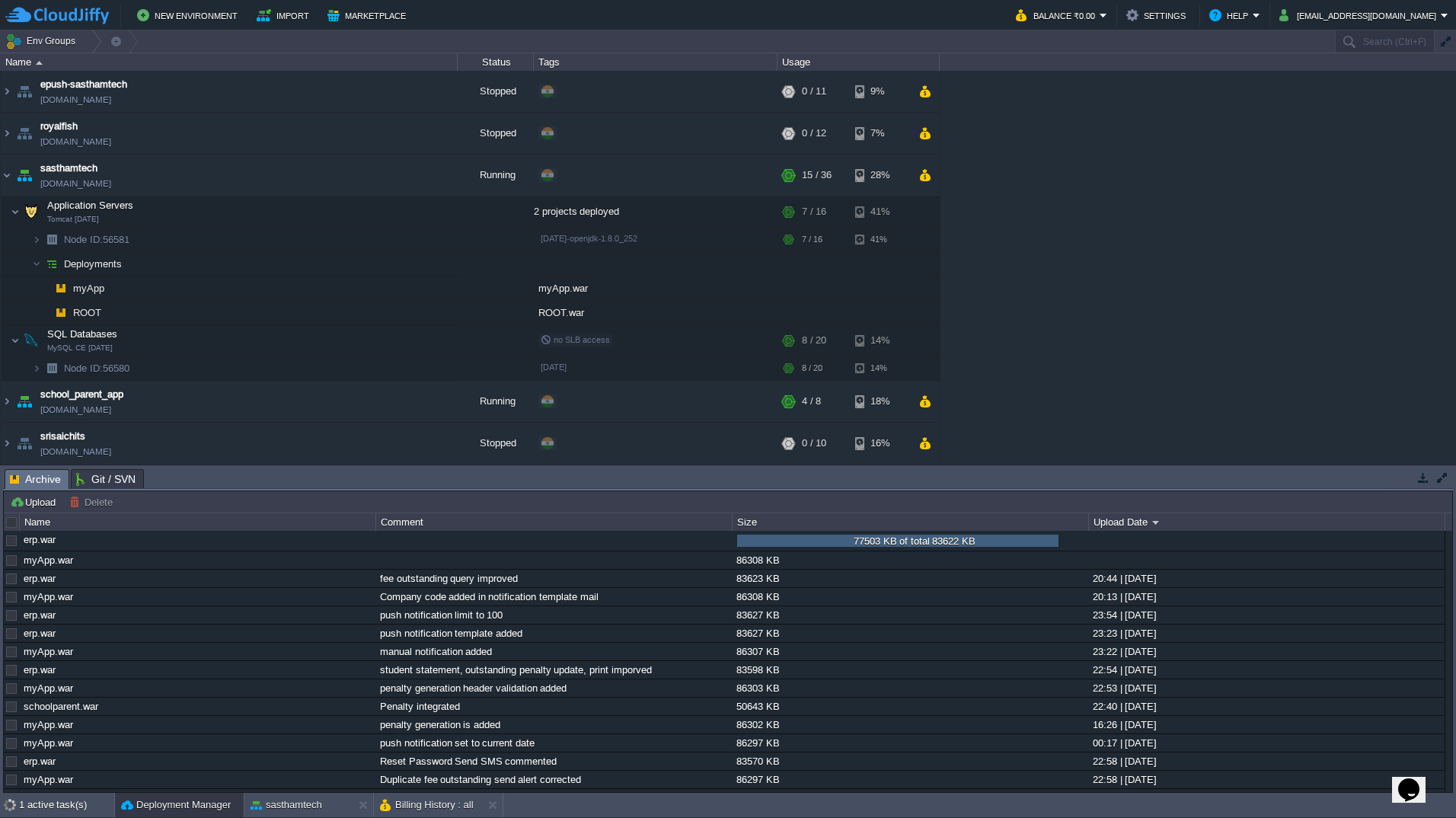
scroll to position [0, 0]
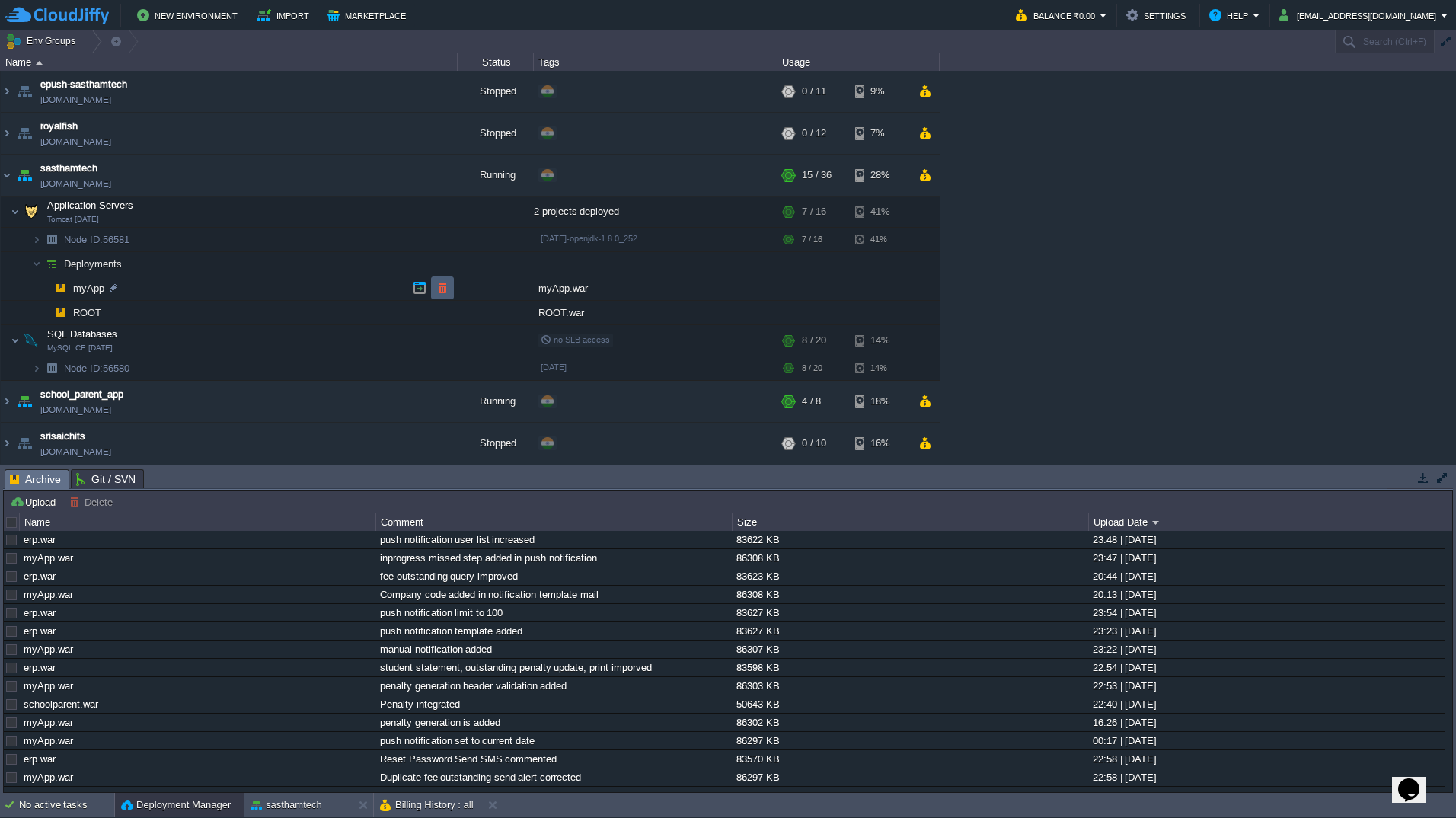
click at [451, 290] on td at bounding box center [442, 287] width 23 height 23
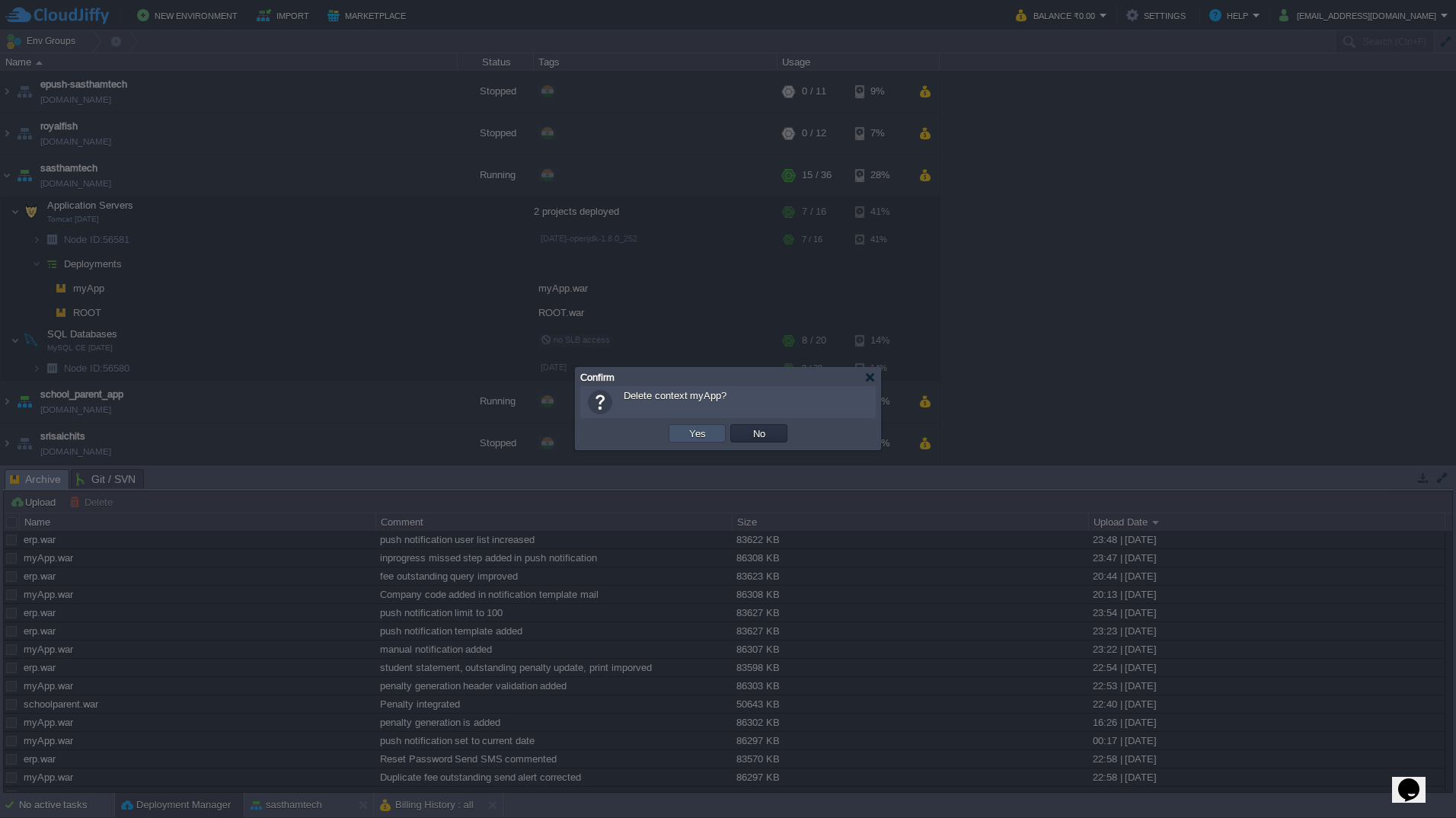
click at [687, 436] on button "Yes" at bounding box center [697, 434] width 26 height 14
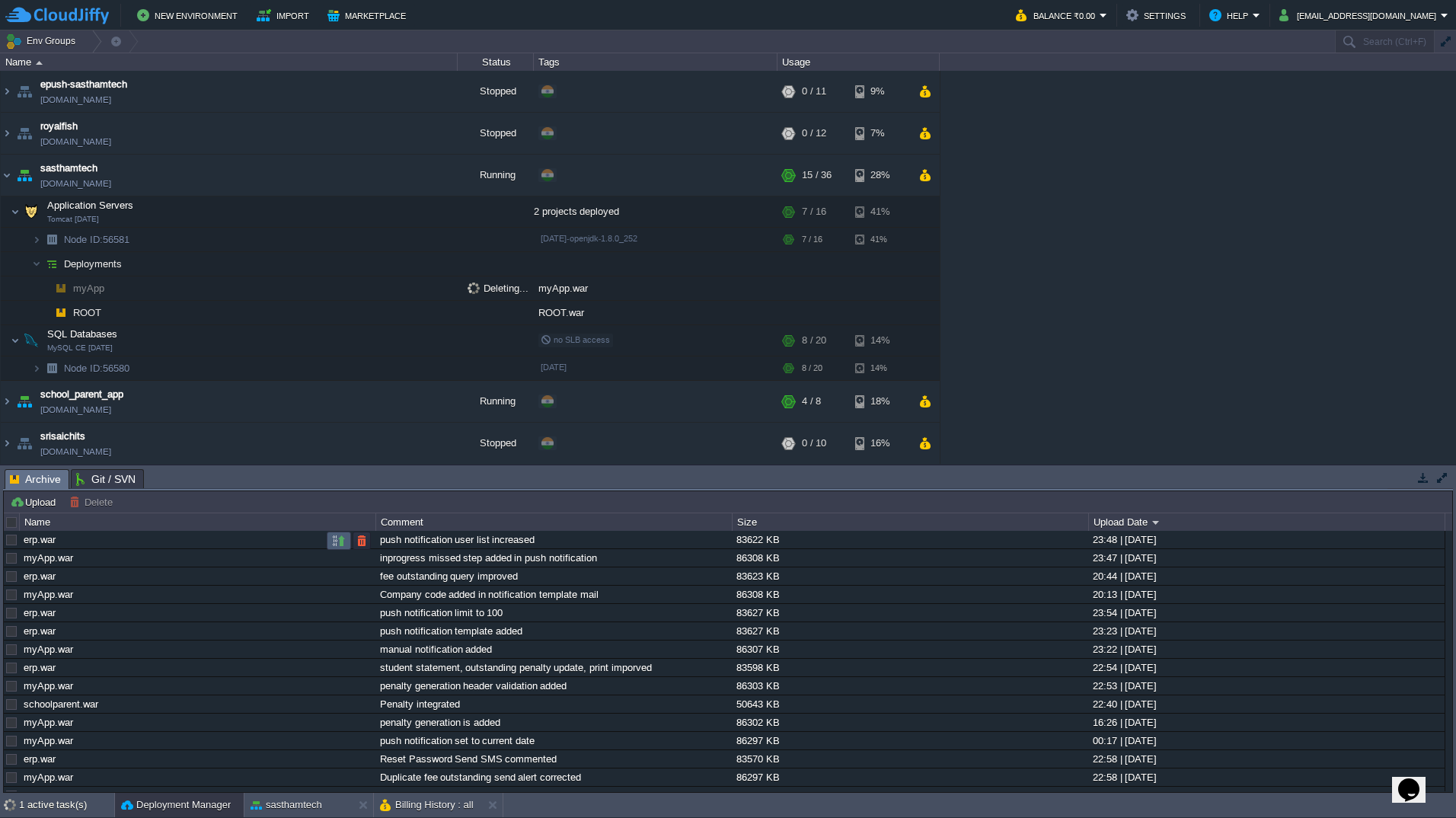
click at [337, 548] on td at bounding box center [339, 541] width 25 height 19
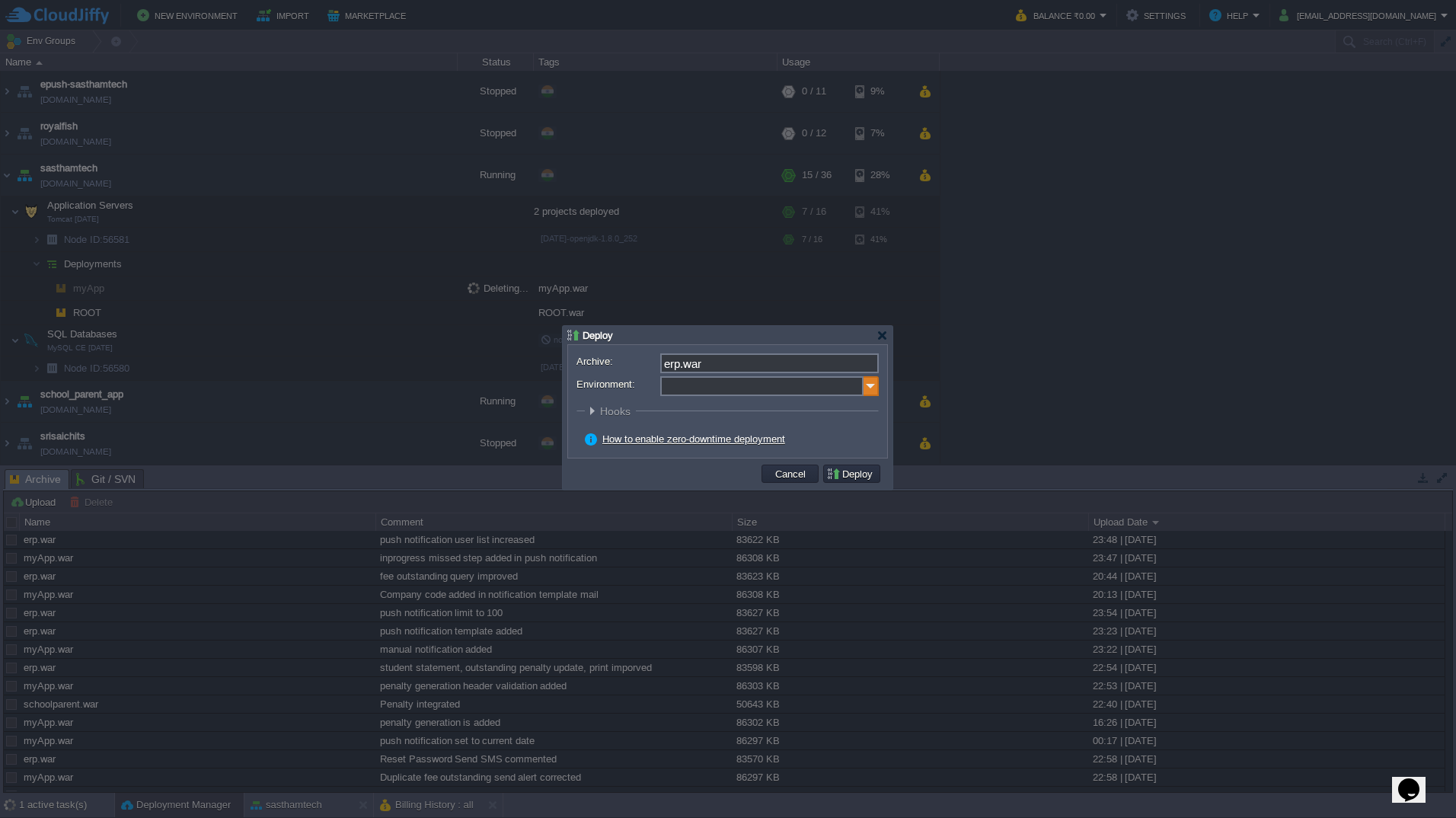
click at [877, 390] on img at bounding box center [872, 385] width 15 height 19
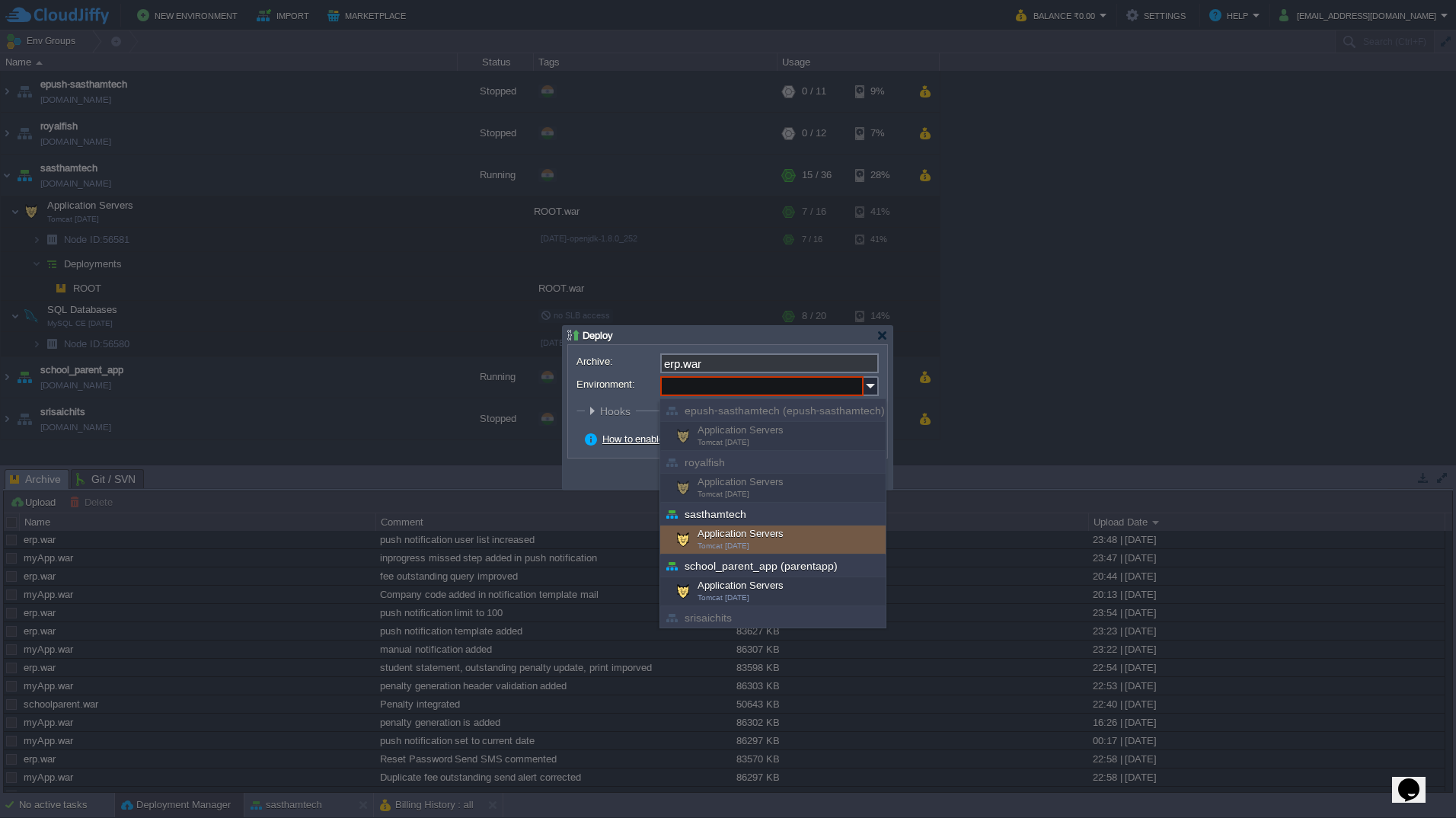
click at [730, 540] on div "Application Servers Tomcat 8.5.59" at bounding box center [773, 539] width 225 height 29
type input "Application Servers (sasthamtech)"
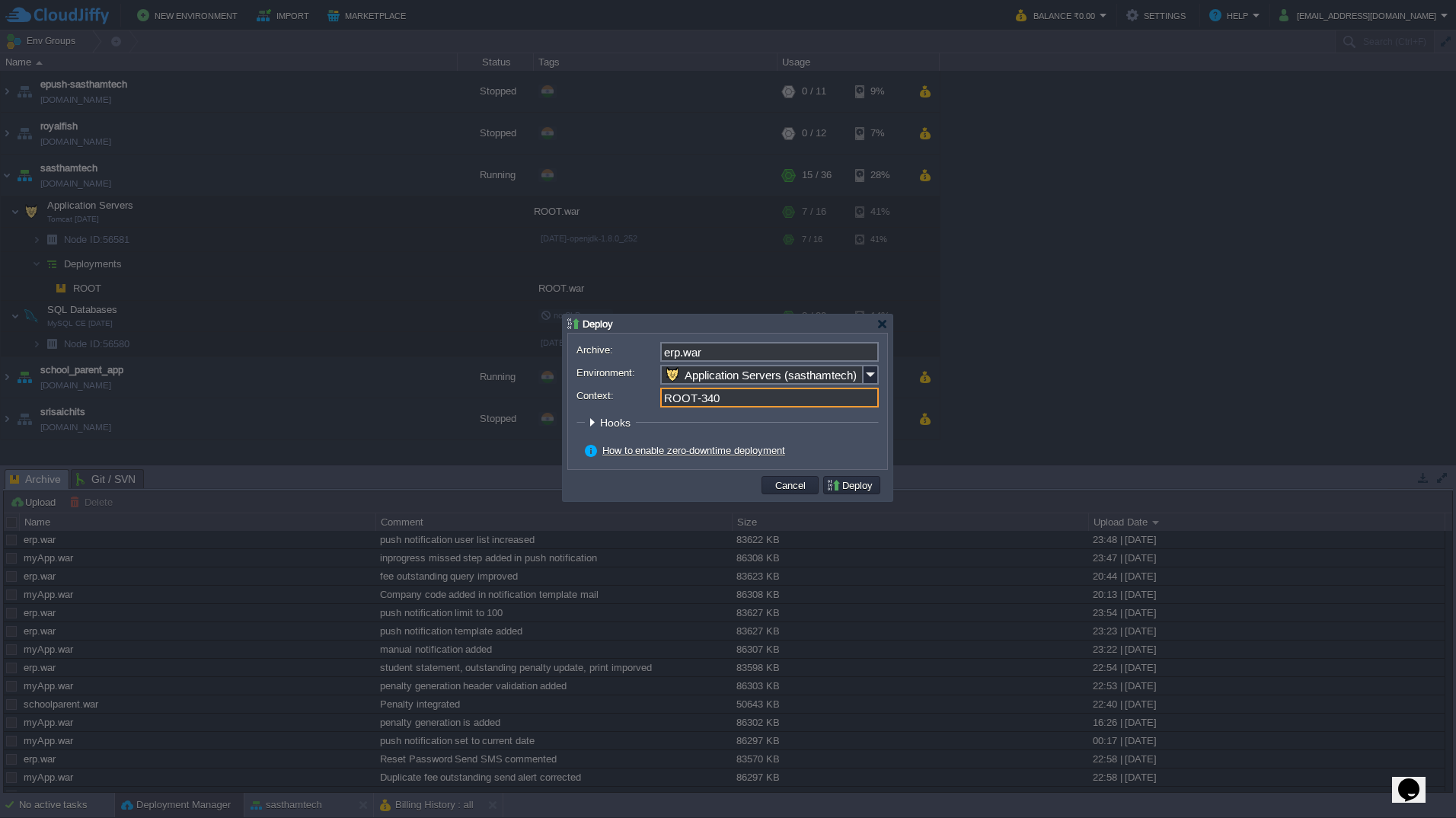
click at [727, 399] on input "ROOT-340" at bounding box center [770, 397] width 219 height 19
type input "erp"
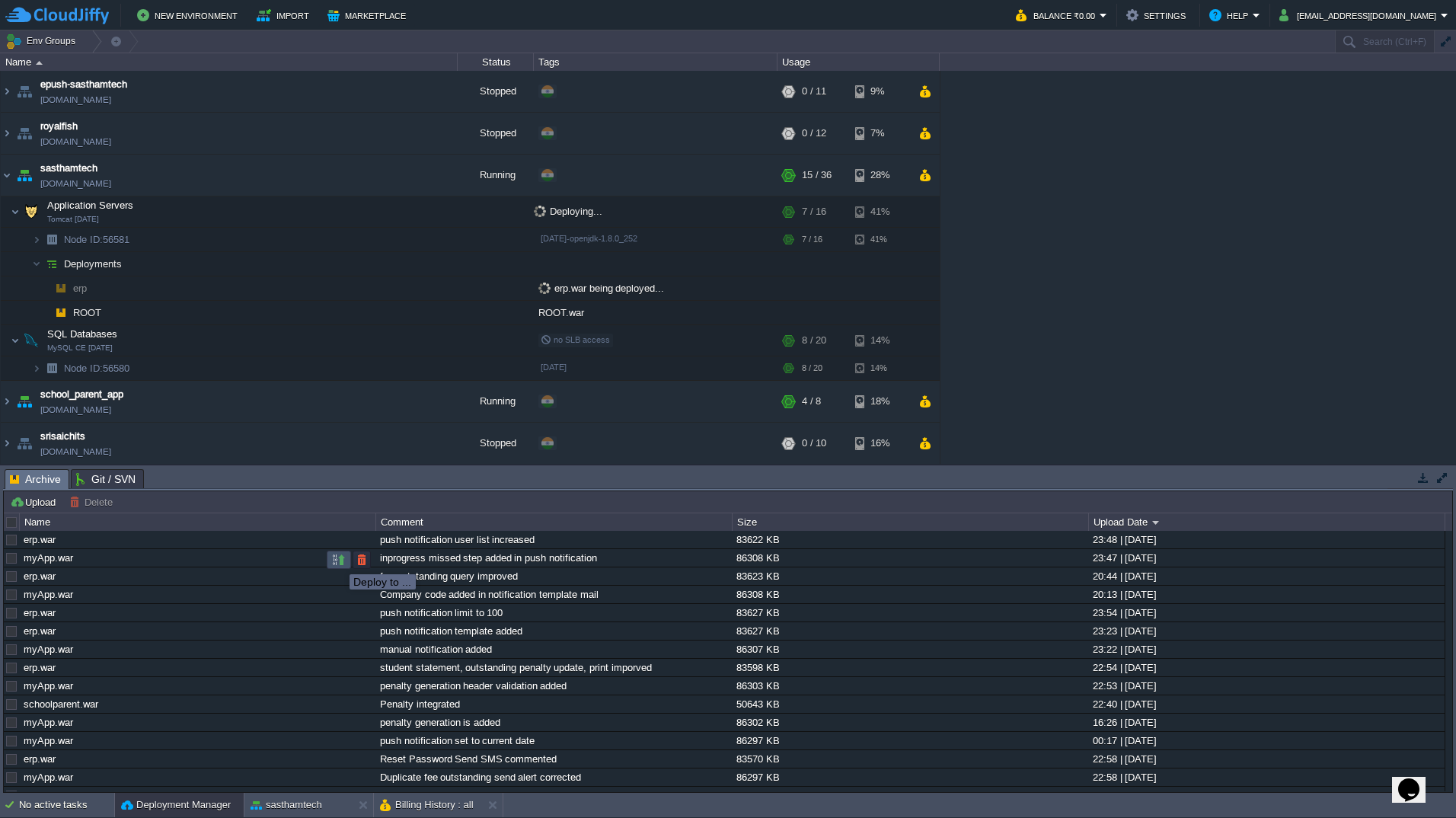
click at [338, 561] on button "button" at bounding box center [339, 560] width 14 height 14
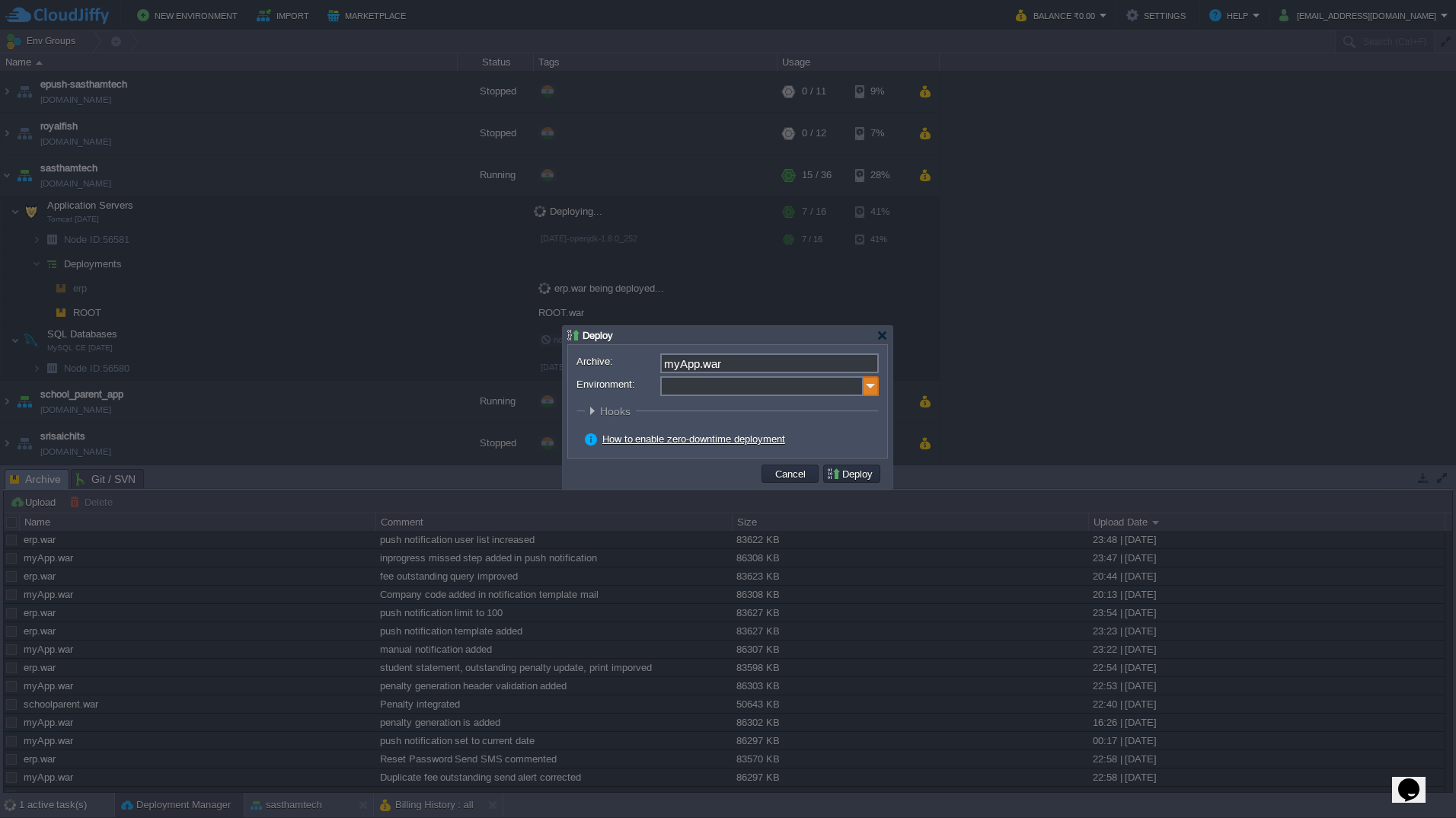
click at [871, 390] on img at bounding box center [872, 385] width 15 height 19
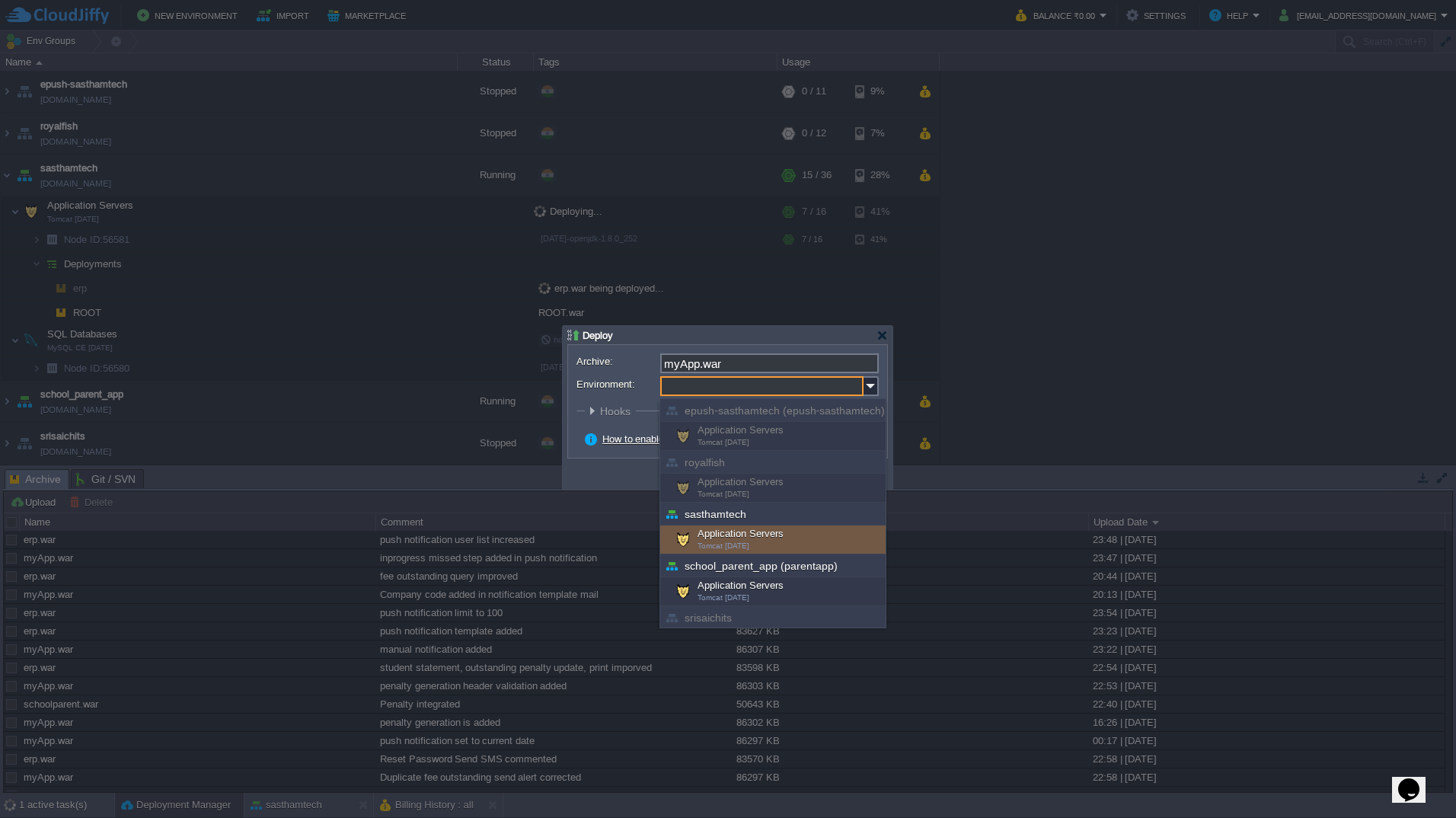
click at [711, 545] on span "Tomcat [DATE]" at bounding box center [723, 545] width 52 height 8
type input "Application Servers (sasthamtech)"
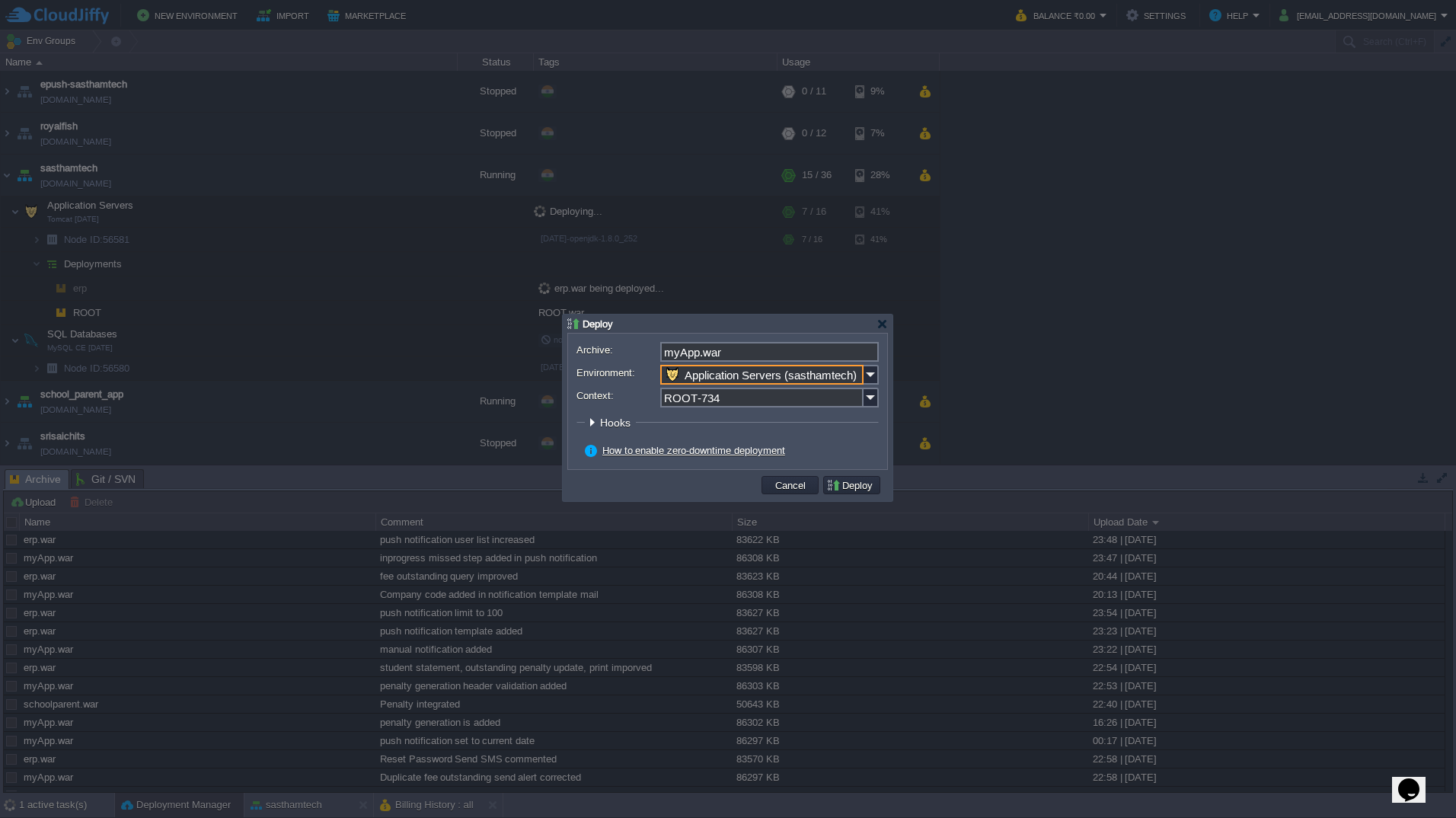
click at [728, 403] on input "ROOT-734" at bounding box center [762, 397] width 203 height 19
type input "y"
type input "myApp"
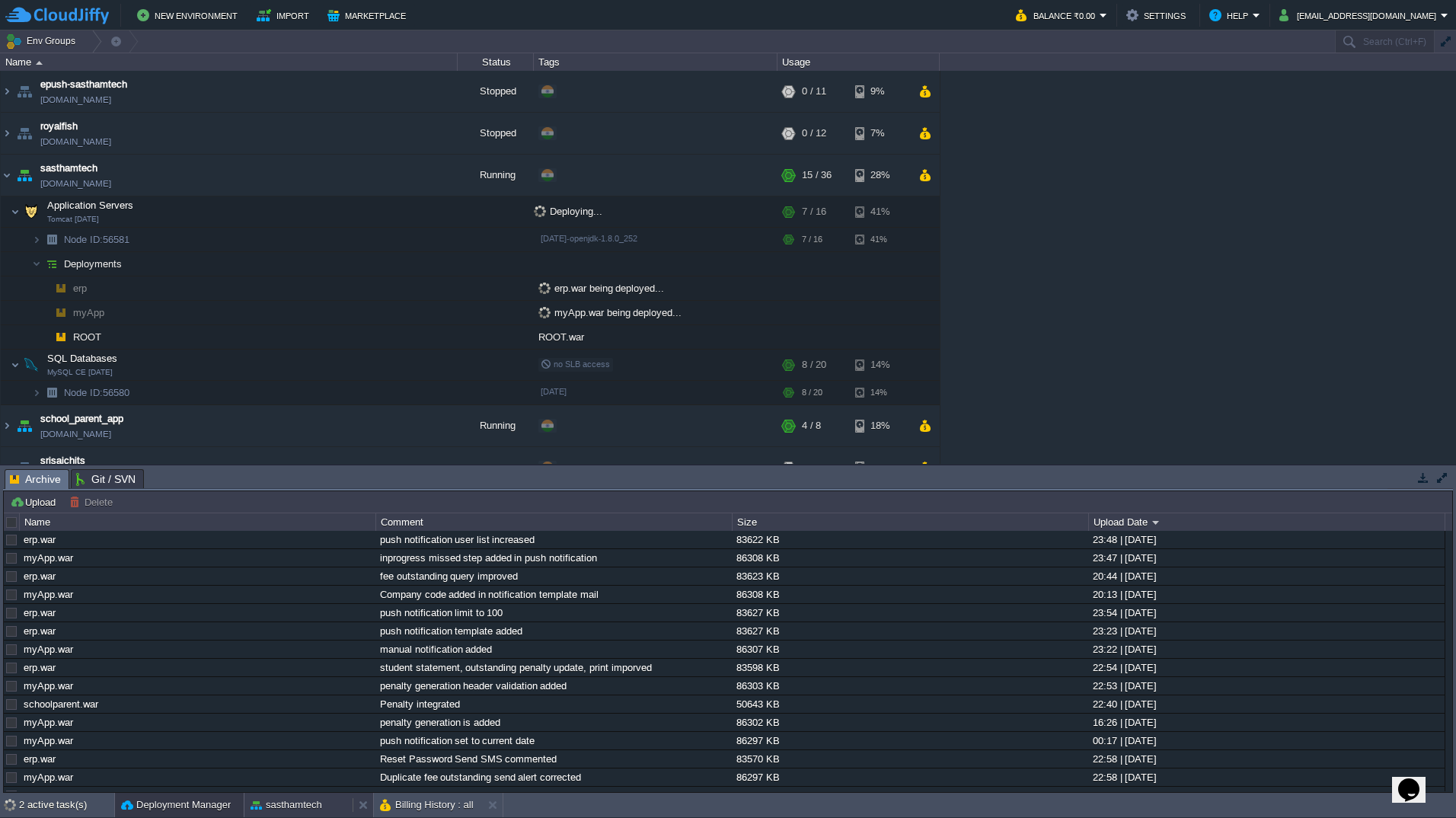
click at [289, 804] on button "sasthamtech" at bounding box center [286, 805] width 72 height 15
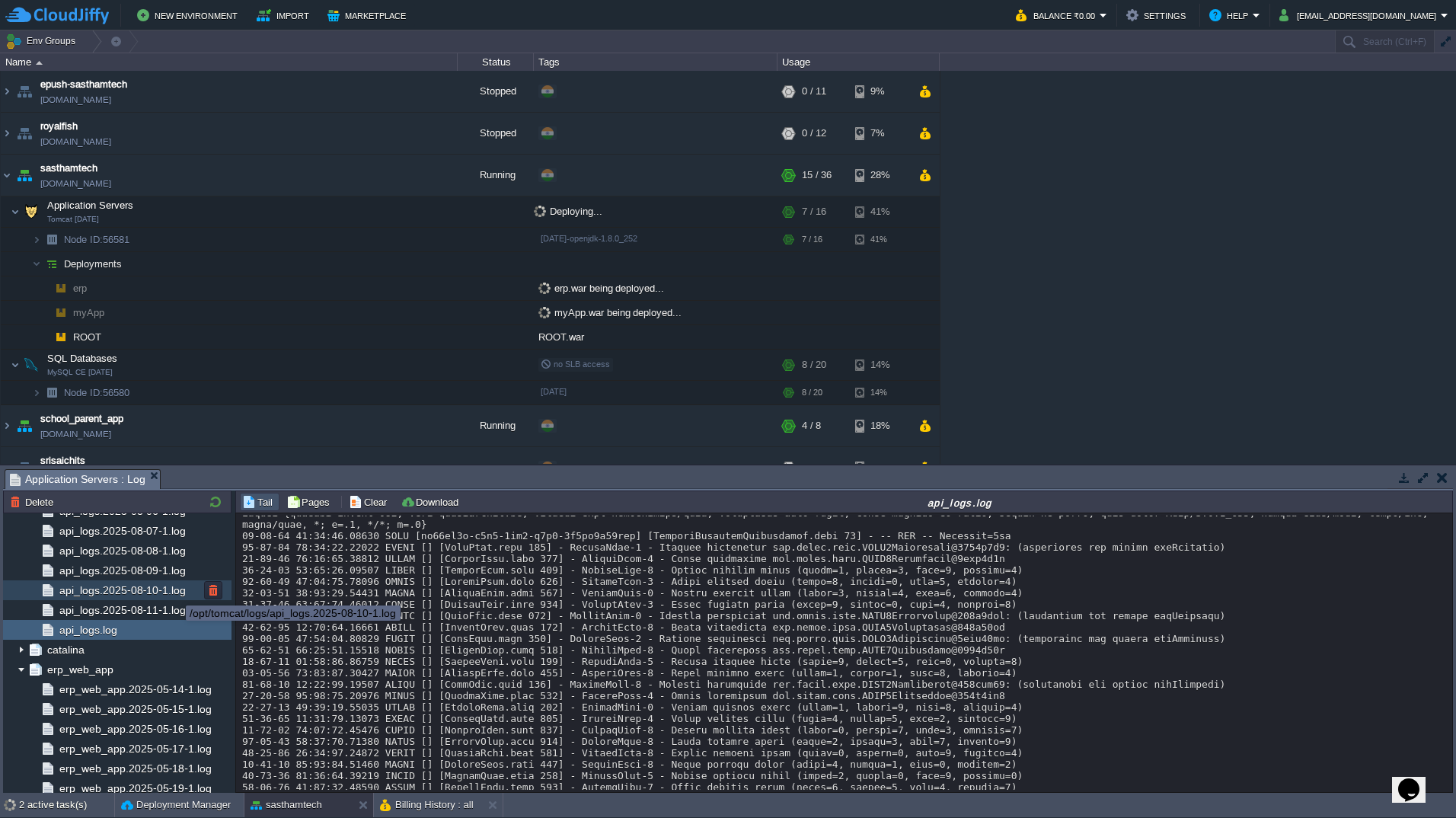
click at [174, 592] on span "api_logs.2025-08-10-1.log" at bounding box center [123, 590] width 132 height 14
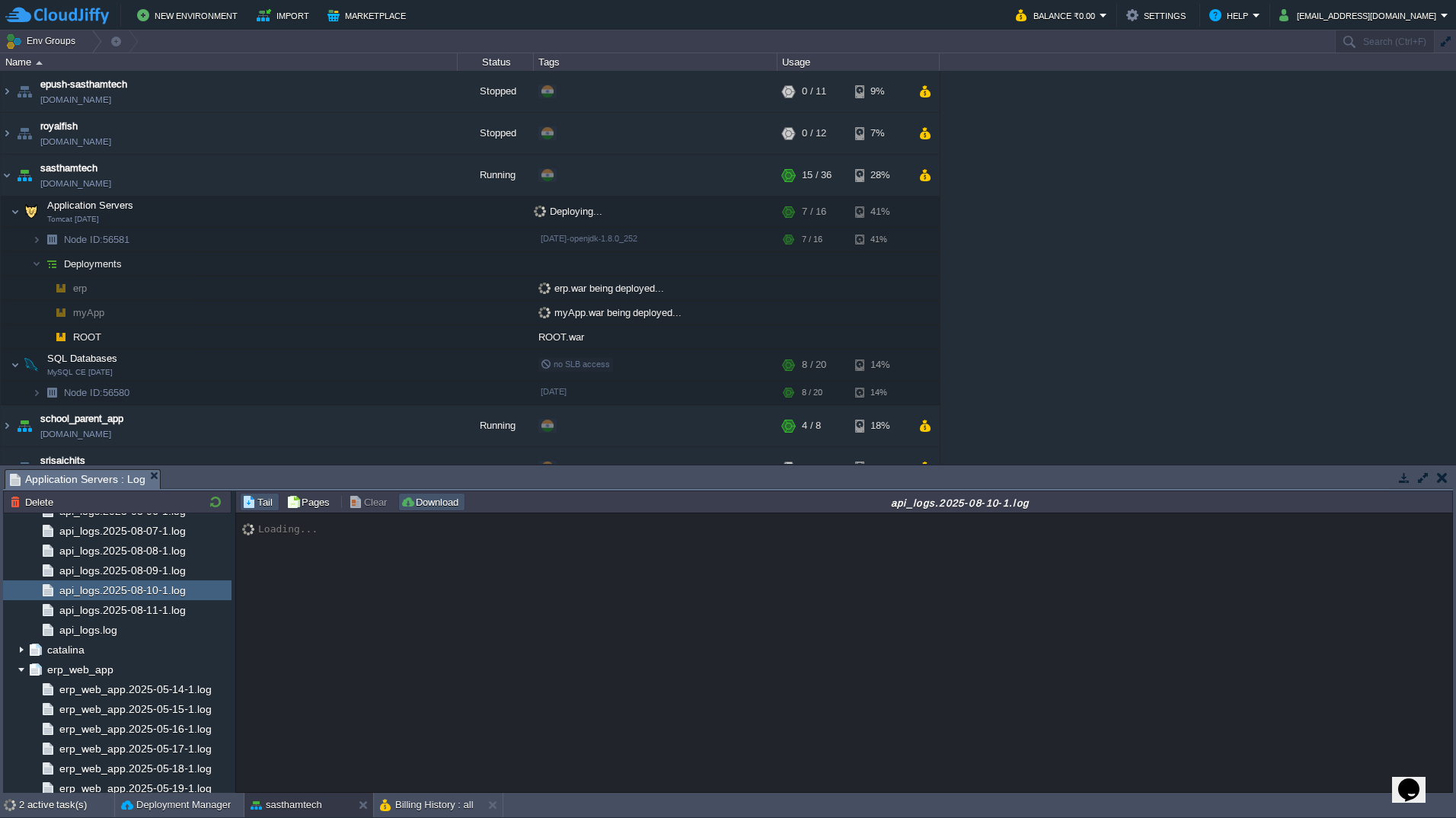
click at [428, 501] on button "Download" at bounding box center [432, 502] width 63 height 14
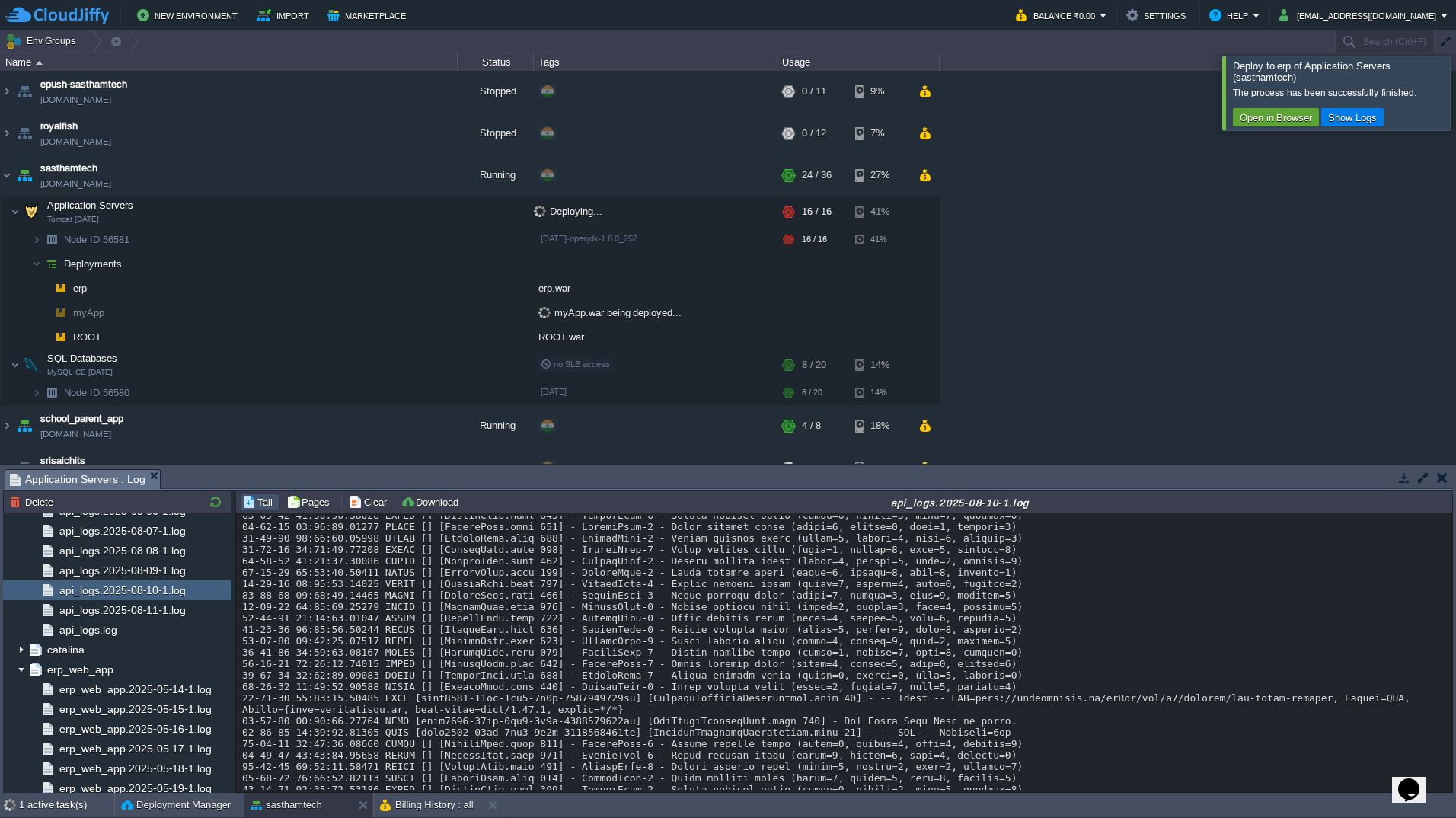
scroll to position [13395, 0]
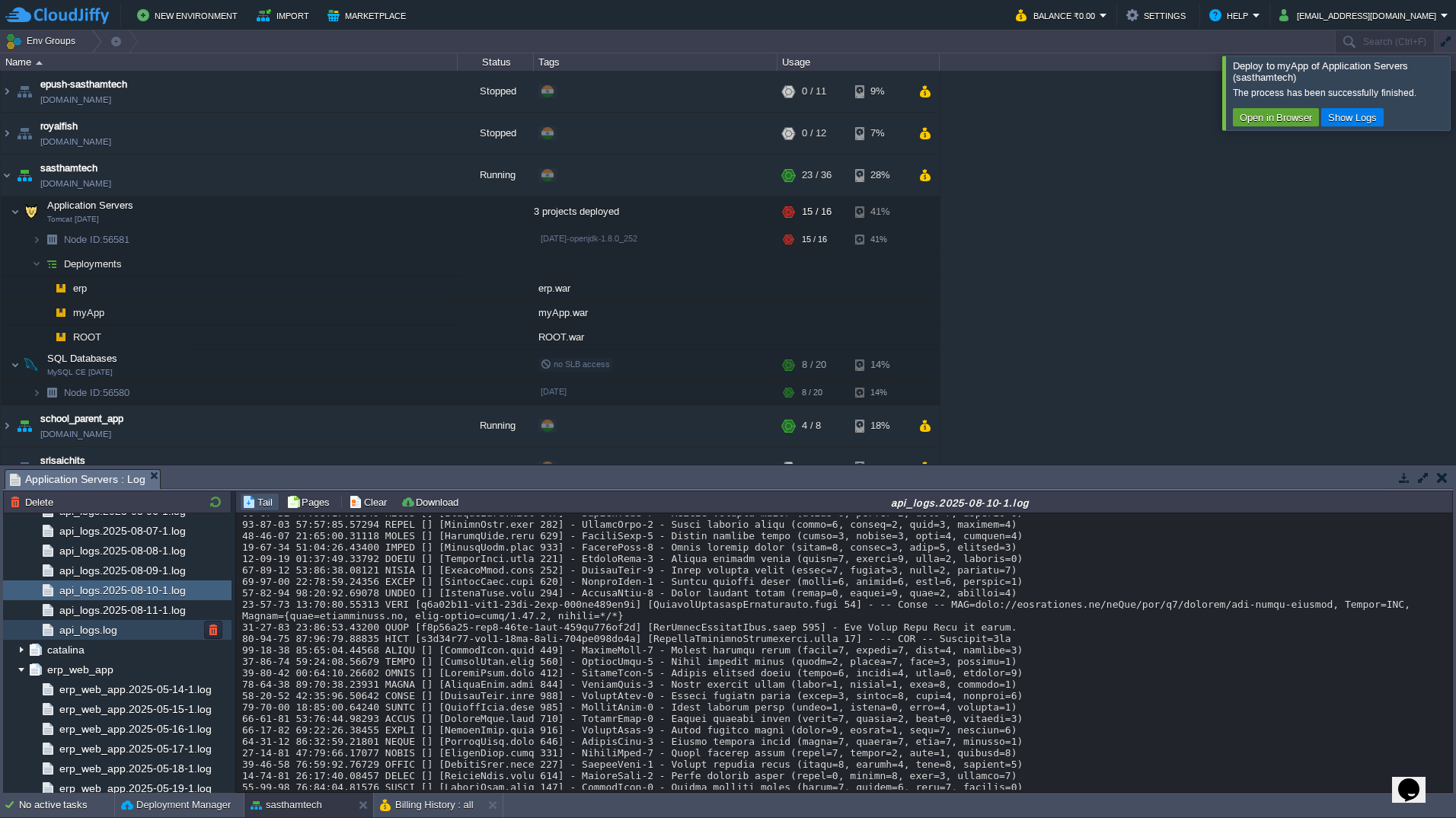
click at [115, 636] on span "api_logs.log" at bounding box center [88, 630] width 64 height 14
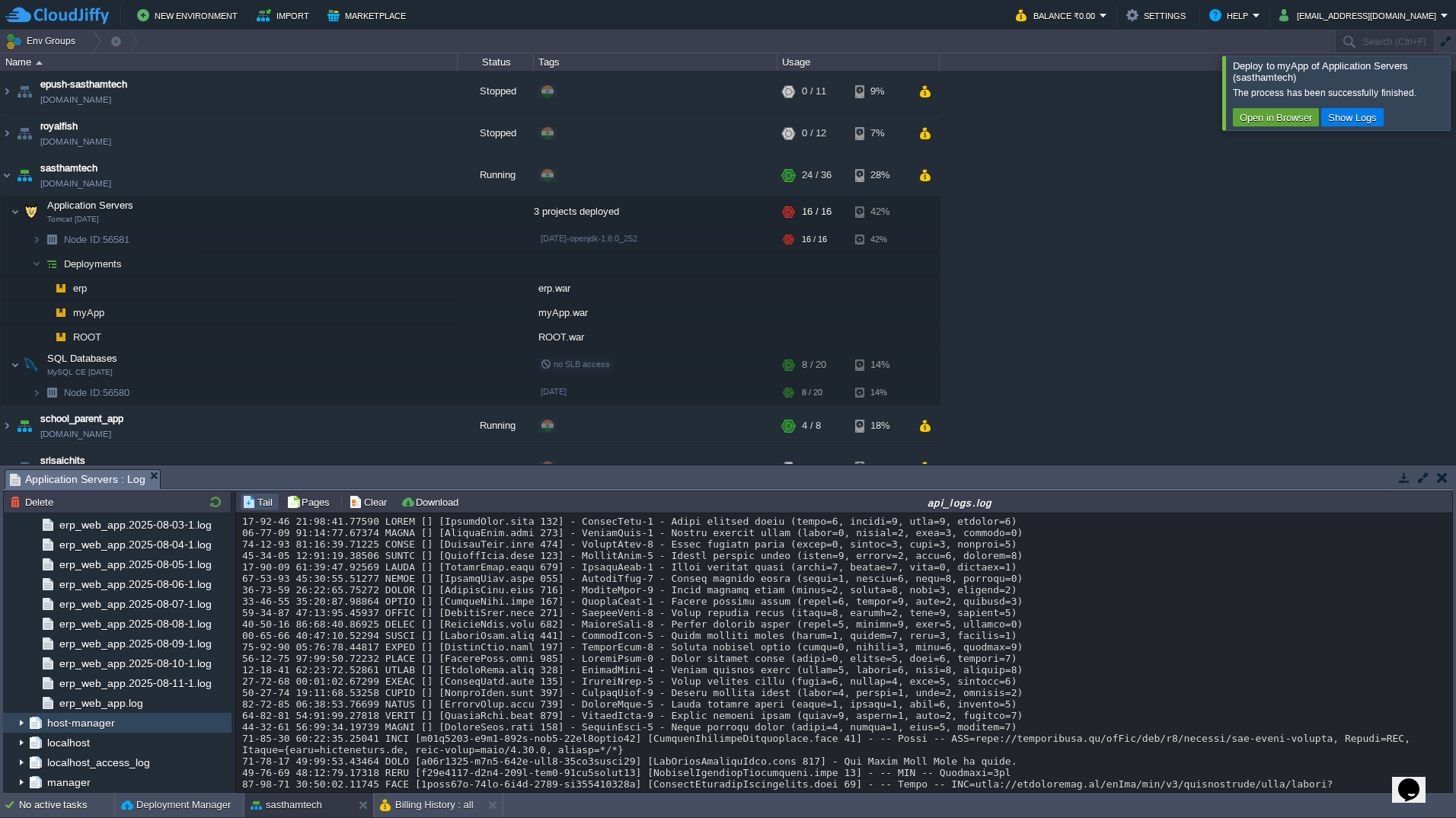
scroll to position [15325, 0]
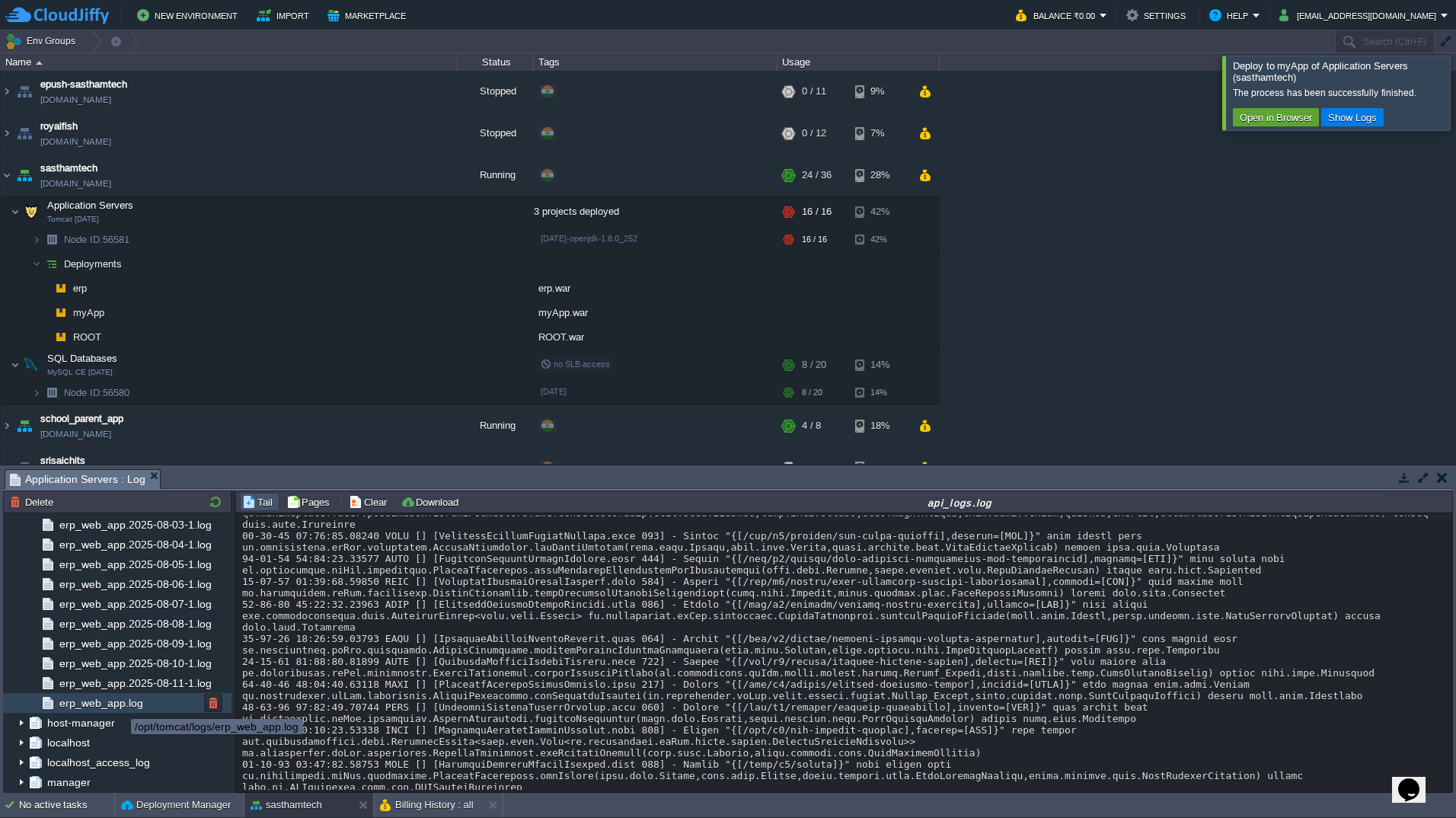
click at [119, 705] on span "erp_web_app.log" at bounding box center [101, 703] width 89 height 14
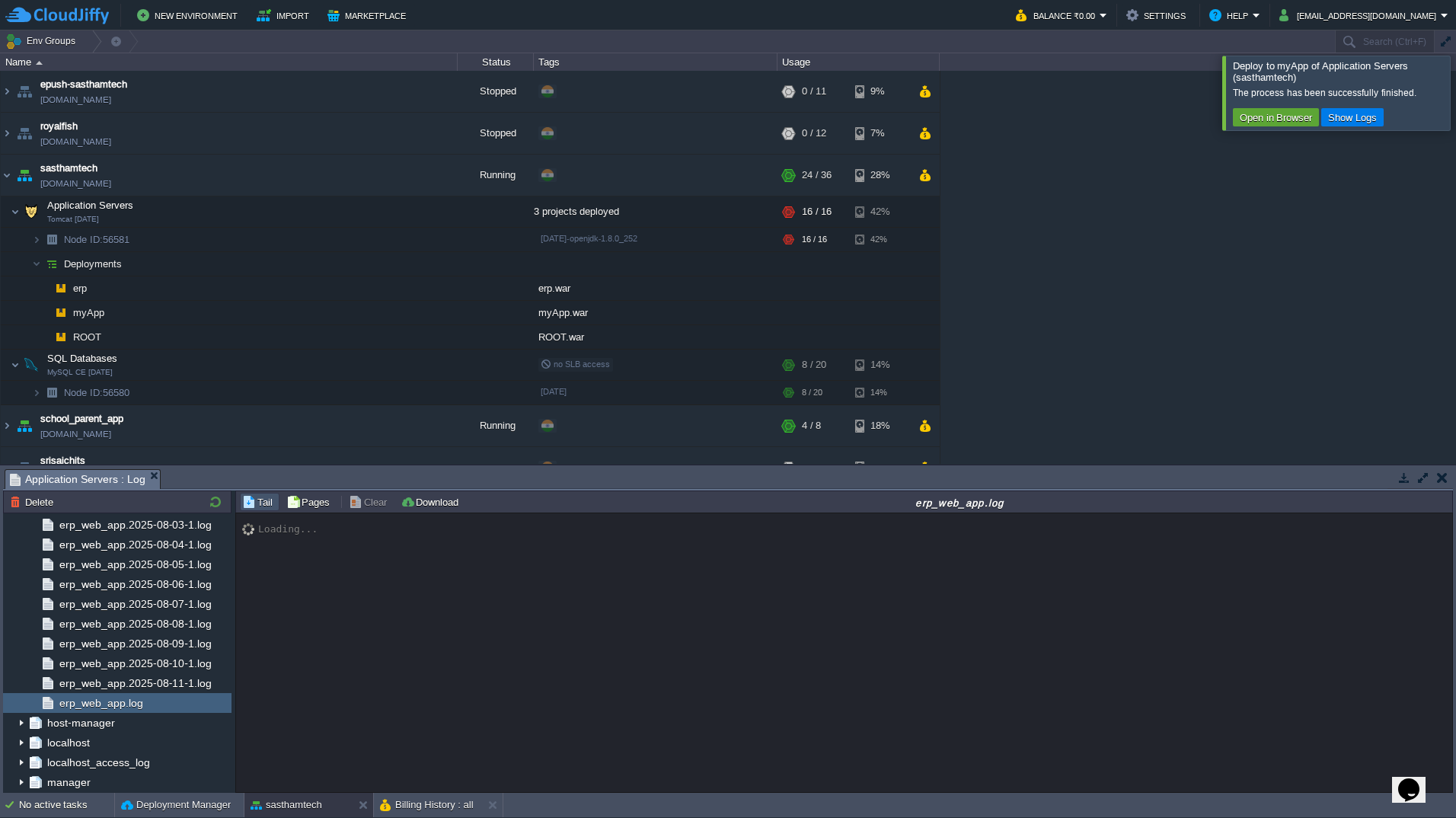
scroll to position [11842, 0]
